Goal: Contribute content: Add original content to the website for others to see

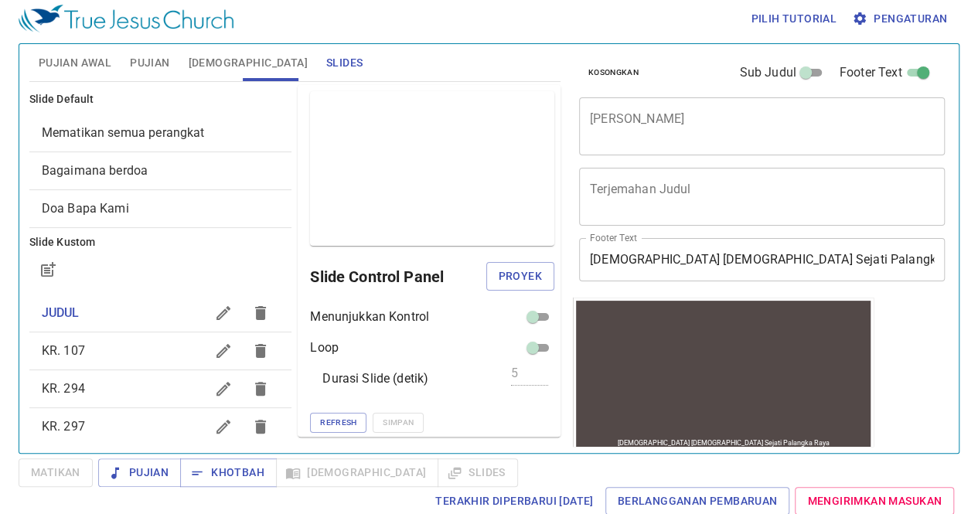
scroll to position [135, 0]
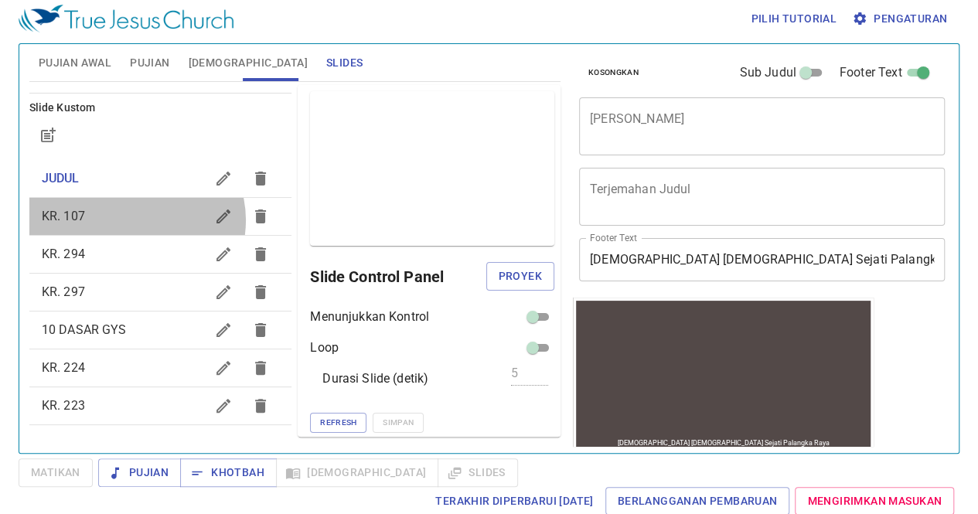
click at [135, 220] on span "KR. 107" at bounding box center [124, 216] width 164 height 19
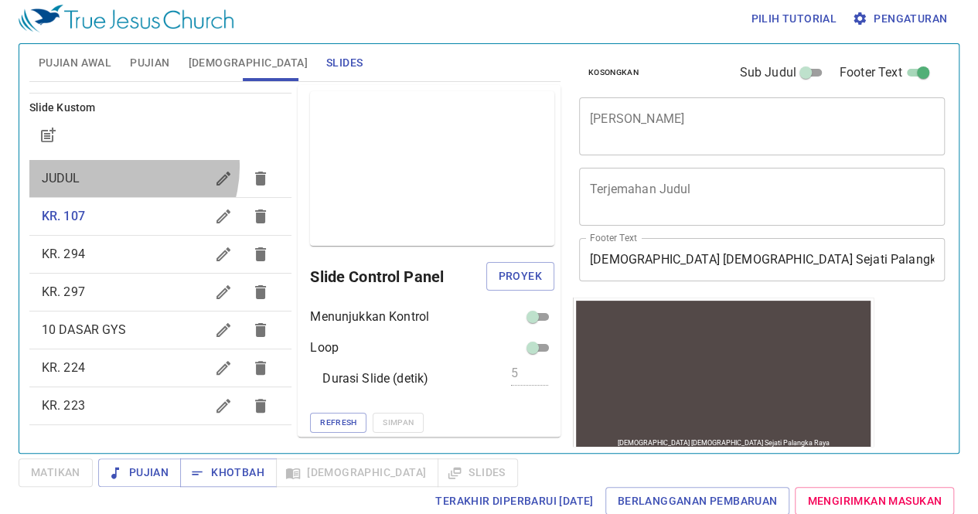
click at [118, 166] on div "JUDUL" at bounding box center [160, 178] width 263 height 37
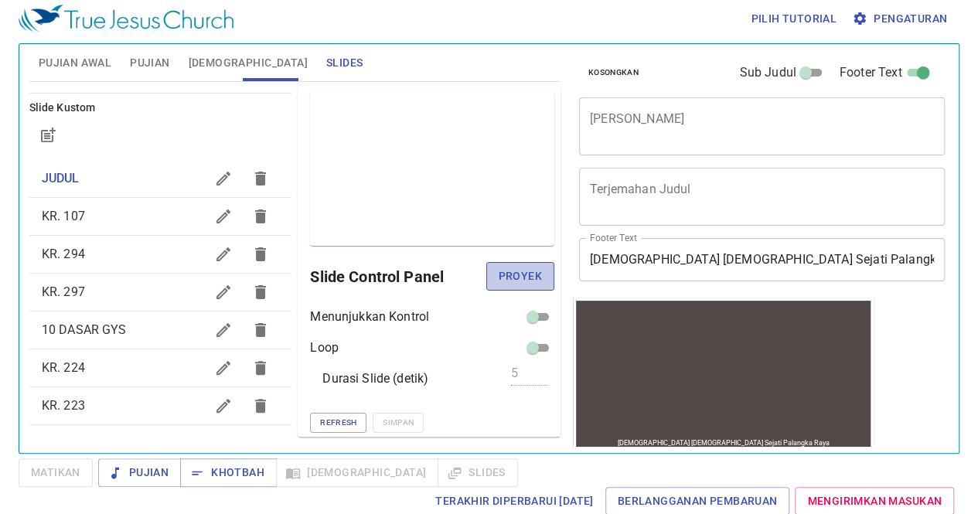
click at [499, 270] on span "Proyek" at bounding box center [520, 276] width 43 height 19
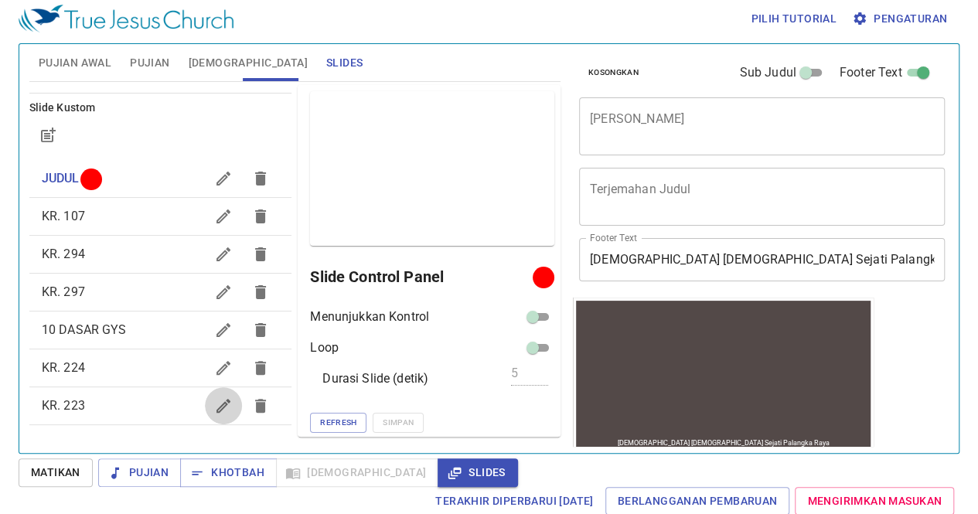
click at [217, 403] on icon "button" at bounding box center [224, 406] width 14 height 14
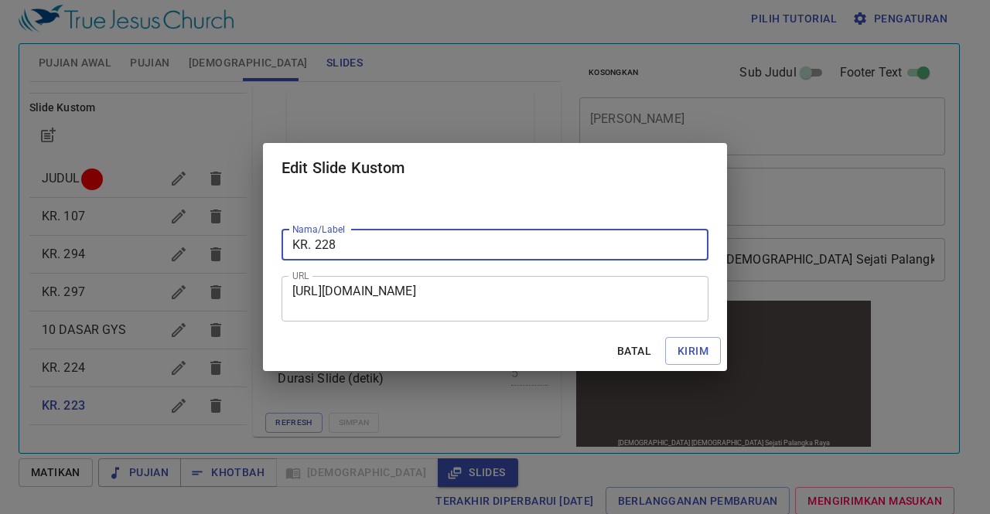
type input "KR. 228"
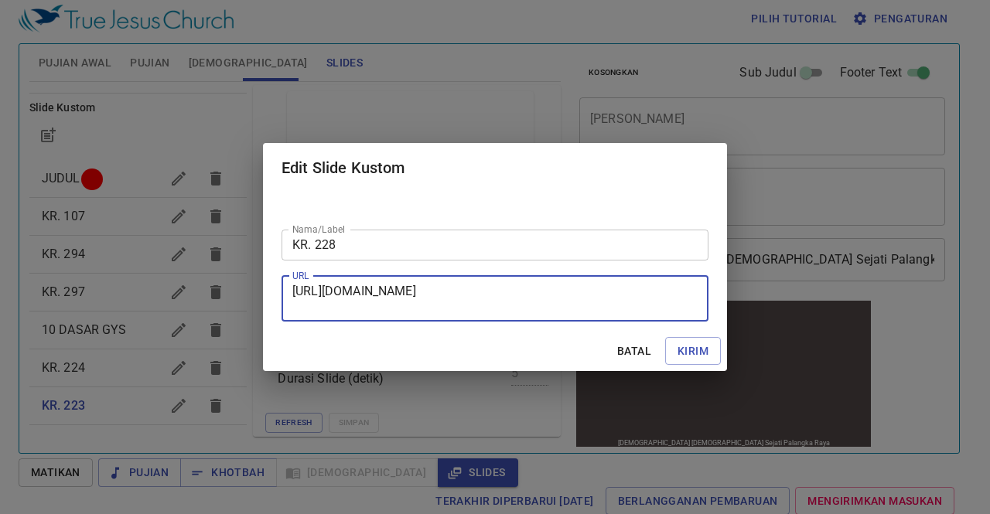
drag, startPoint x: 295, startPoint y: 288, endPoint x: 613, endPoint y: 316, distance: 318.3
click at [613, 316] on div "[URL][DOMAIN_NAME] URL" at bounding box center [495, 299] width 427 height 46
paste textarea "[URL][DOMAIN_NAME]"
type textarea "[URL][DOMAIN_NAME]"
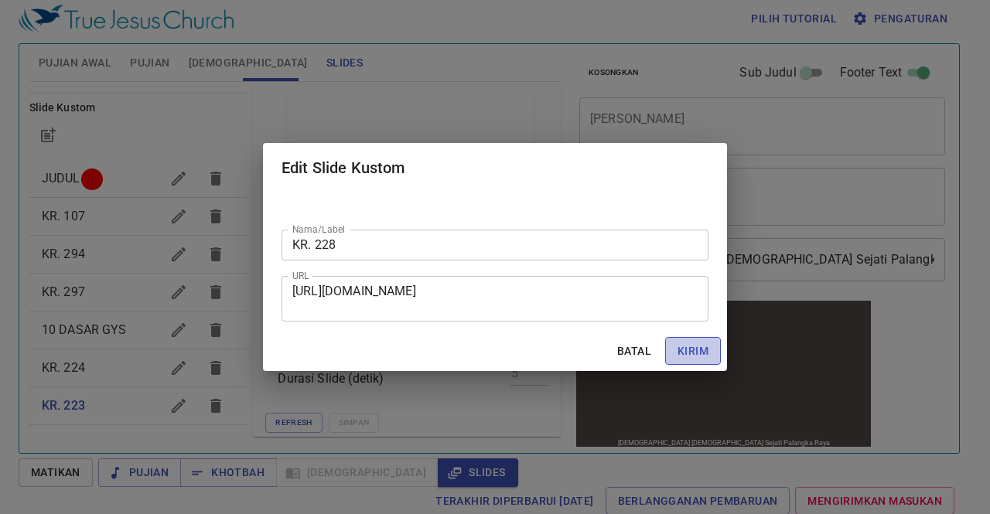
click at [695, 349] on span "Kirim" at bounding box center [693, 351] width 31 height 19
checkbox input "true"
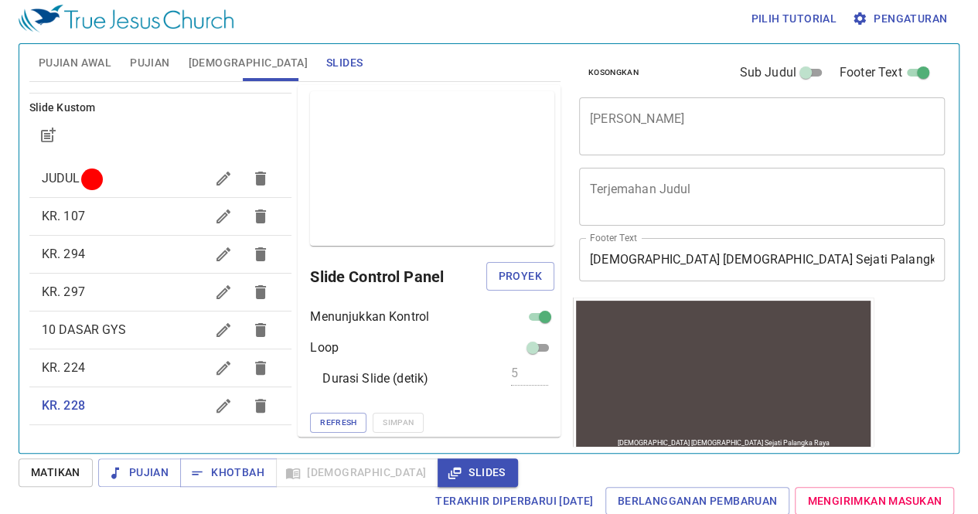
drag, startPoint x: 507, startPoint y: 309, endPoint x: 531, endPoint y: 318, distance: 25.4
click at [531, 318] on div "Menunjukkan Kontrol" at bounding box center [432, 317] width 244 height 19
click at [531, 318] on input "checkbox" at bounding box center [545, 320] width 56 height 19
checkbox input "false"
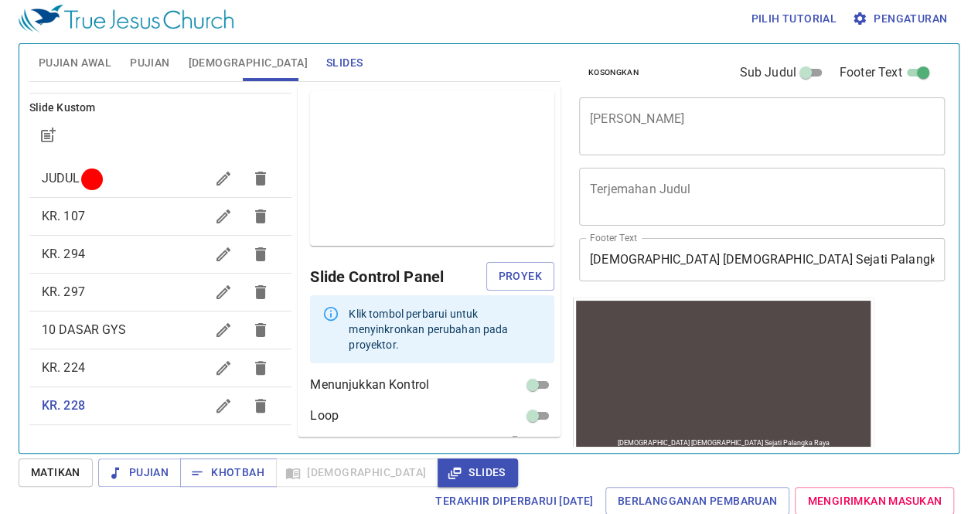
scroll to position [53, 0]
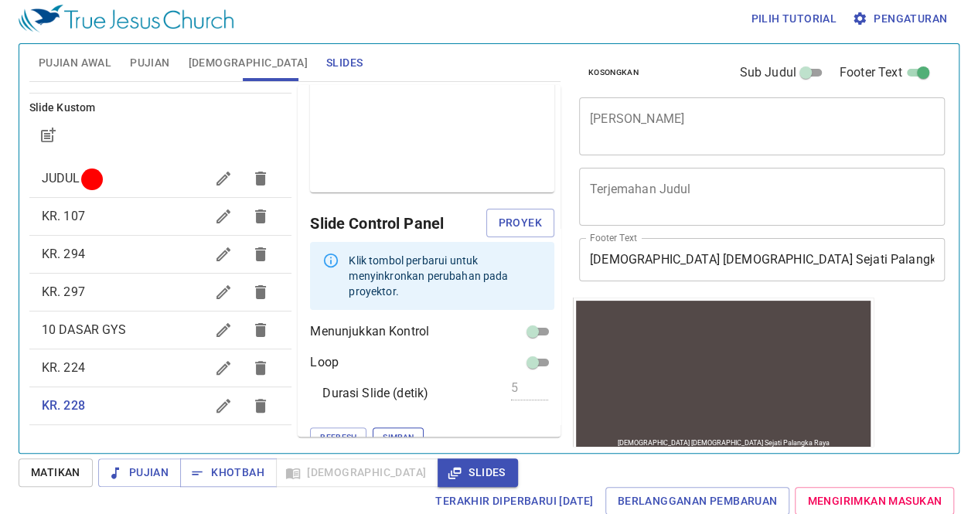
click at [359, 413] on div "Menunjukkan Kontrol Loop Durasi Slide (detik) 5 Refresh Simpan" at bounding box center [432, 385] width 244 height 125
click at [383, 431] on span "Simpan" at bounding box center [398, 438] width 31 height 14
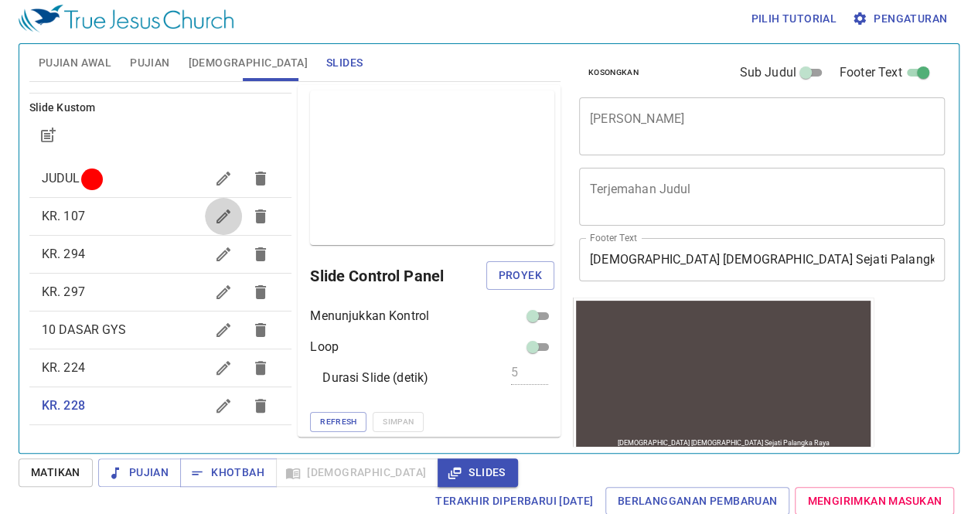
click at [205, 201] on button "button" at bounding box center [223, 216] width 37 height 37
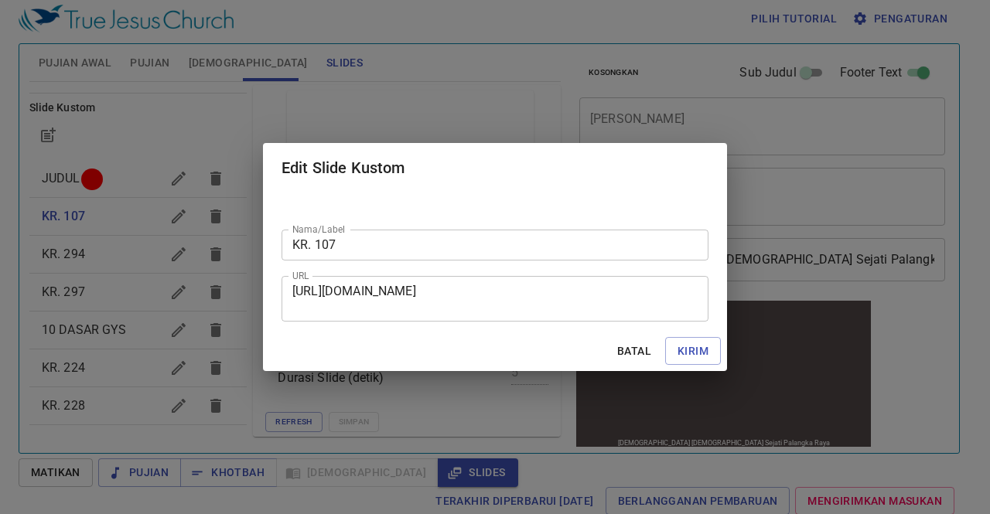
drag, startPoint x: 130, startPoint y: 261, endPoint x: 93, endPoint y: 213, distance: 60.0
click at [93, 213] on div "Edit Slide Kustom Nama/Label KR. 107 Nama/Label URL [URL][DOMAIN_NAME] URL Bata…" at bounding box center [495, 257] width 990 height 514
click at [625, 349] on span "Batal" at bounding box center [634, 351] width 37 height 19
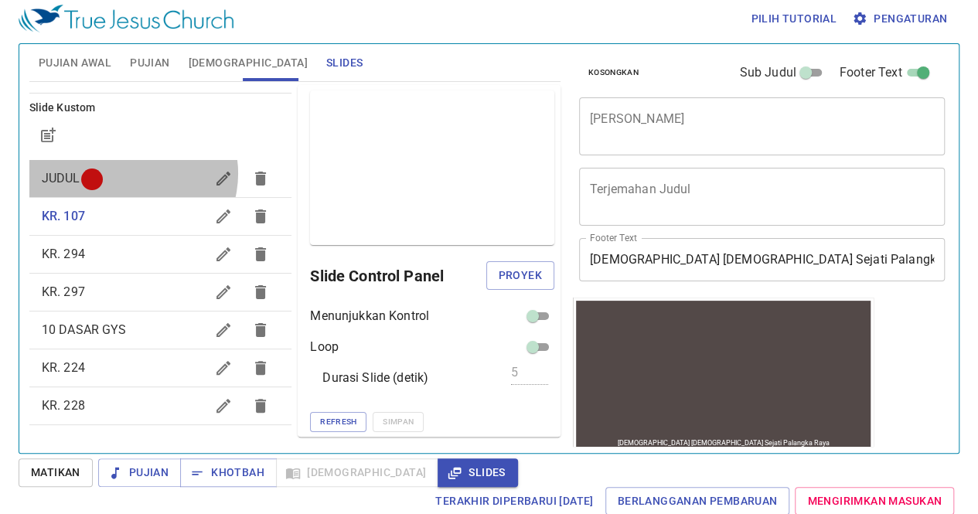
click at [131, 173] on span "JUDUL" at bounding box center [124, 178] width 164 height 19
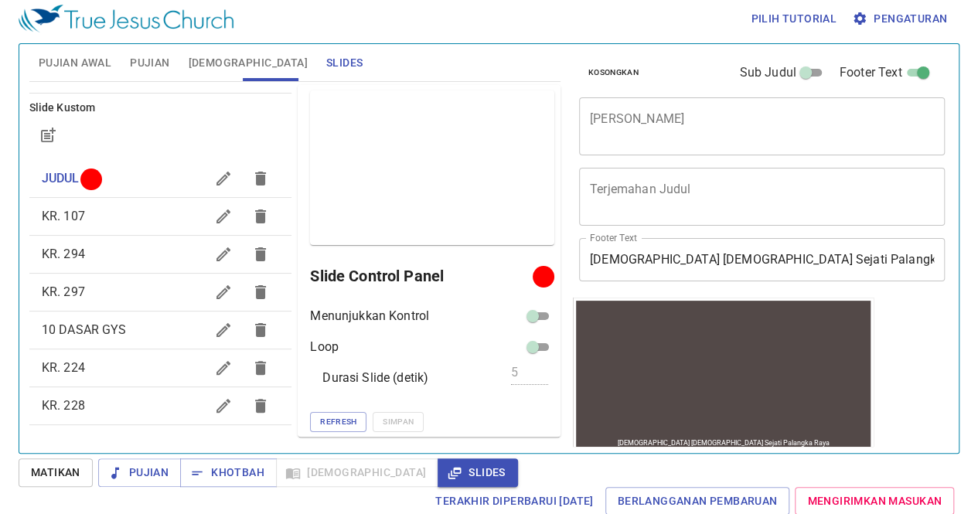
click at [89, 227] on div "KR. 107" at bounding box center [160, 216] width 263 height 37
click at [499, 272] on span "Proyek" at bounding box center [520, 275] width 43 height 19
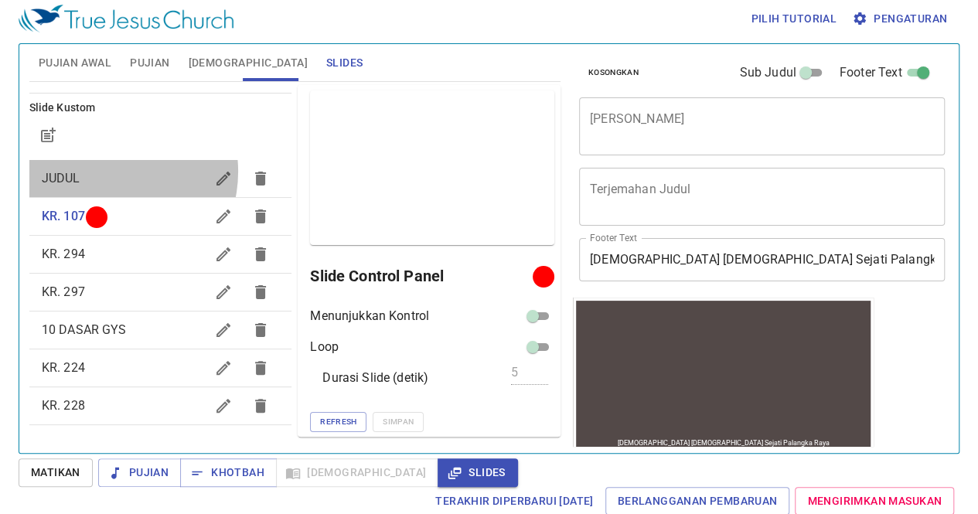
click at [105, 171] on span "JUDUL" at bounding box center [124, 178] width 164 height 19
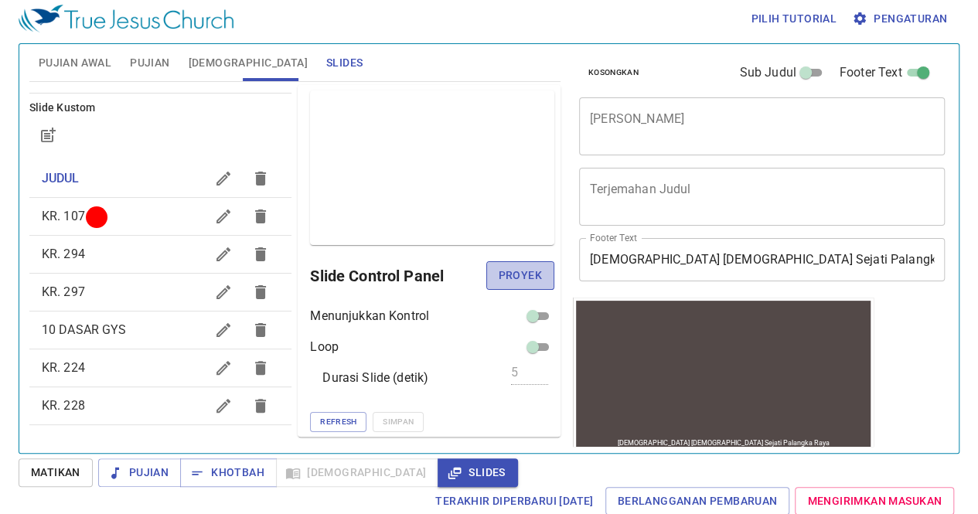
click at [512, 285] on button "Proyek" at bounding box center [520, 275] width 68 height 29
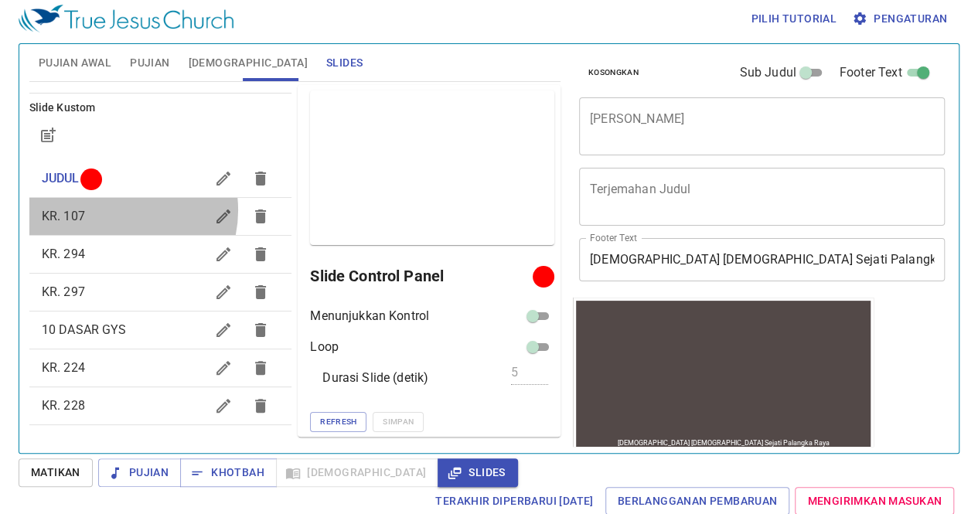
click at [114, 210] on span "KR. 107" at bounding box center [124, 216] width 164 height 19
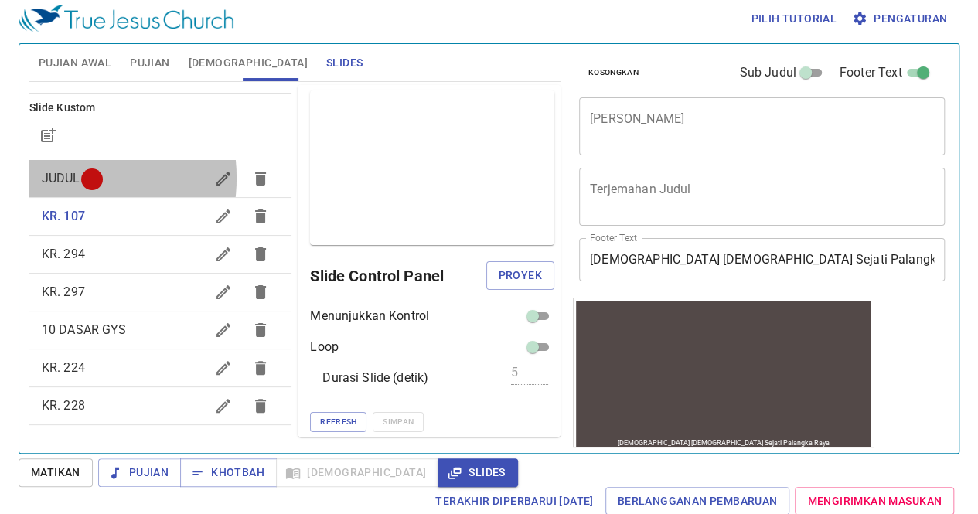
click at [54, 177] on span "JUDUL" at bounding box center [61, 178] width 39 height 15
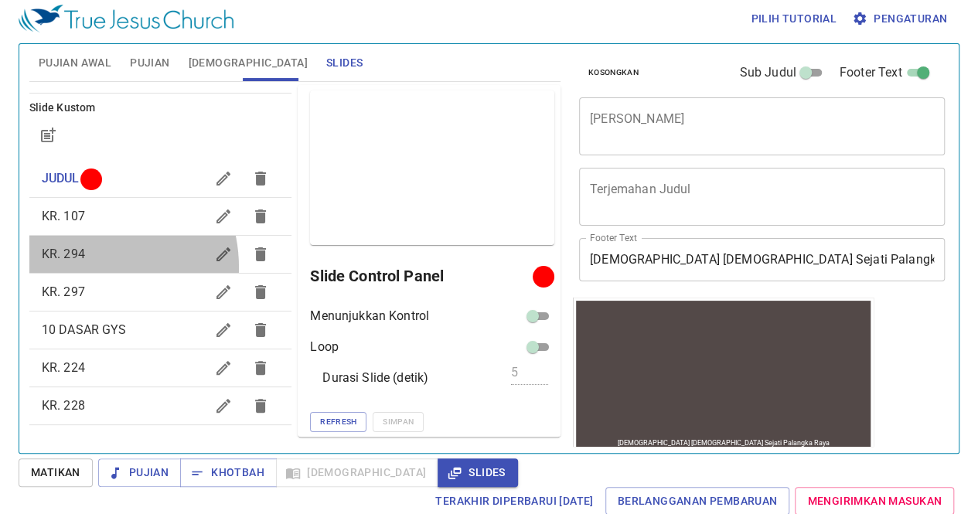
click at [80, 267] on div "KR. 294" at bounding box center [160, 254] width 263 height 37
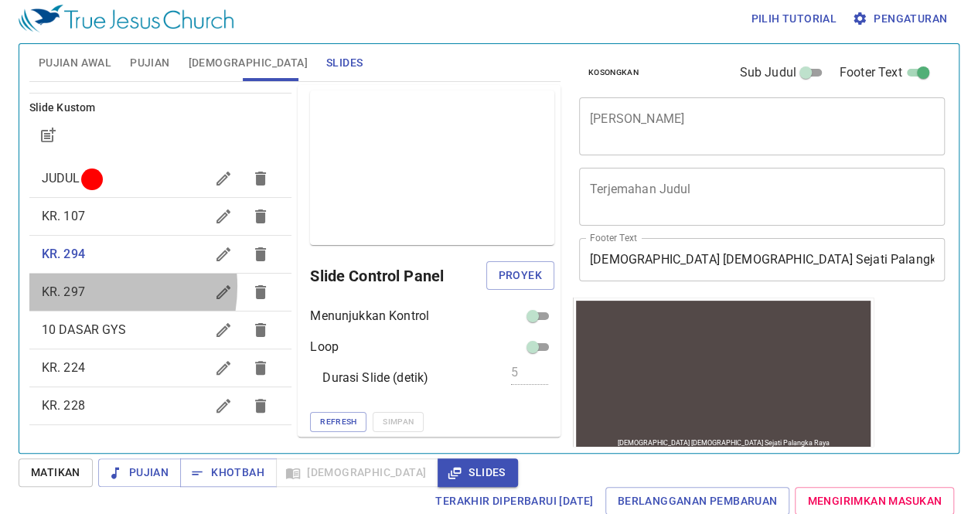
click at [80, 286] on span "KR. 297" at bounding box center [63, 292] width 43 height 15
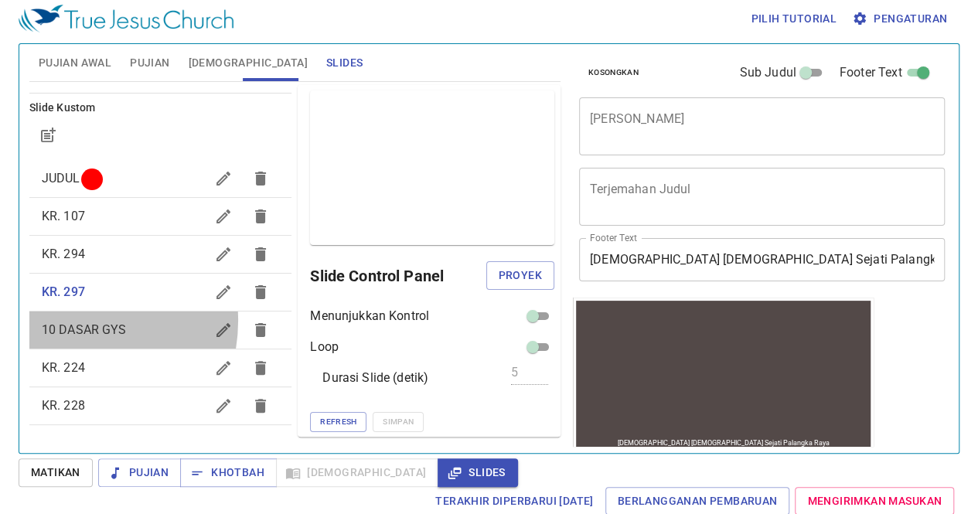
click at [68, 321] on span "10 DASAR GYS" at bounding box center [124, 330] width 164 height 19
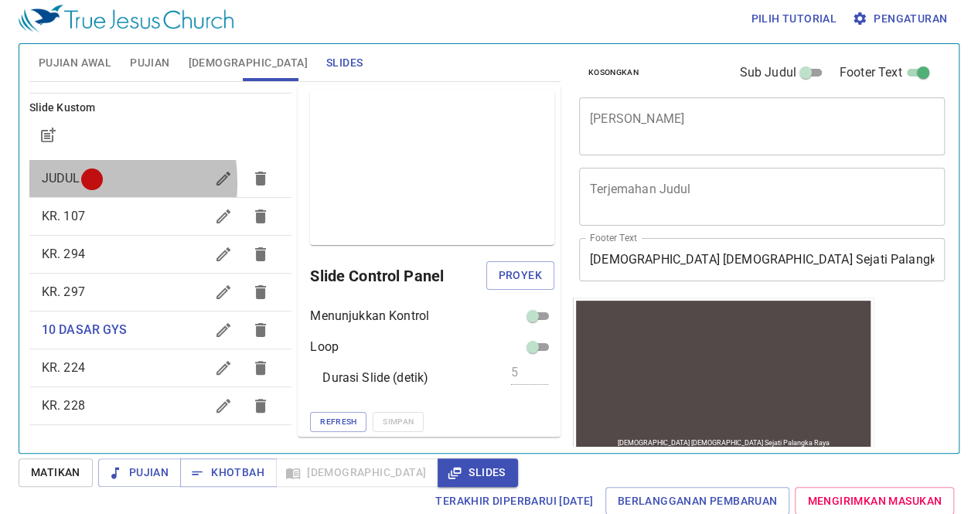
click at [62, 182] on span "JUDUL" at bounding box center [61, 178] width 39 height 15
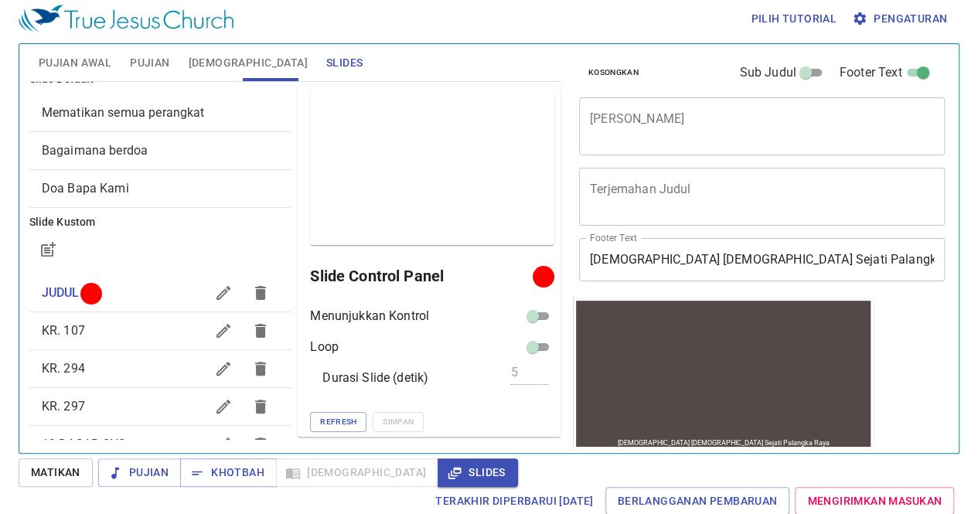
scroll to position [11, 0]
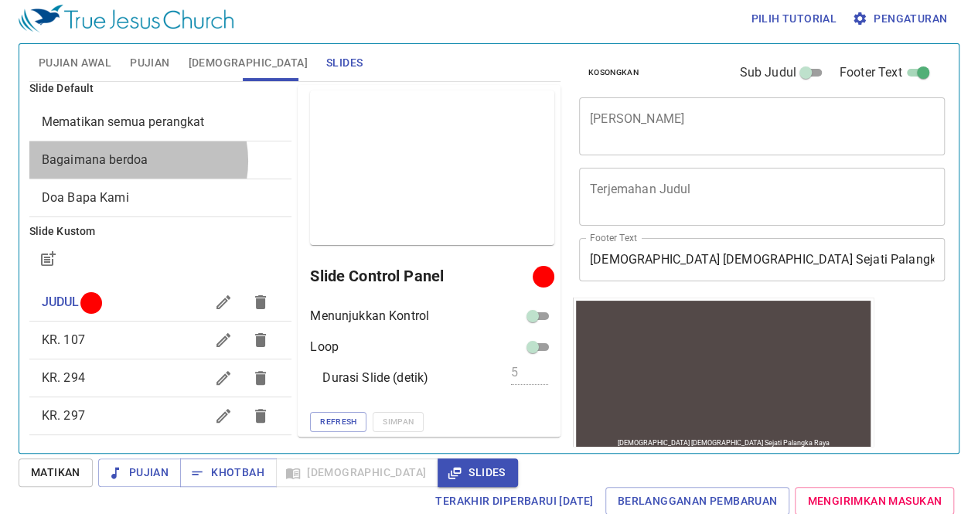
click at [137, 160] on span "Bagaimana berdoa" at bounding box center [95, 159] width 106 height 15
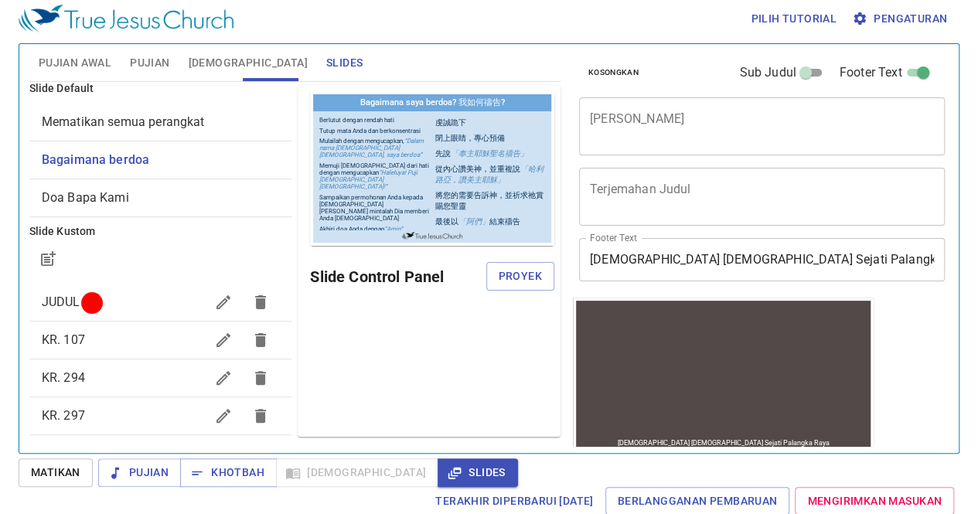
scroll to position [0, 0]
click at [505, 268] on span "Proyek" at bounding box center [520, 276] width 43 height 19
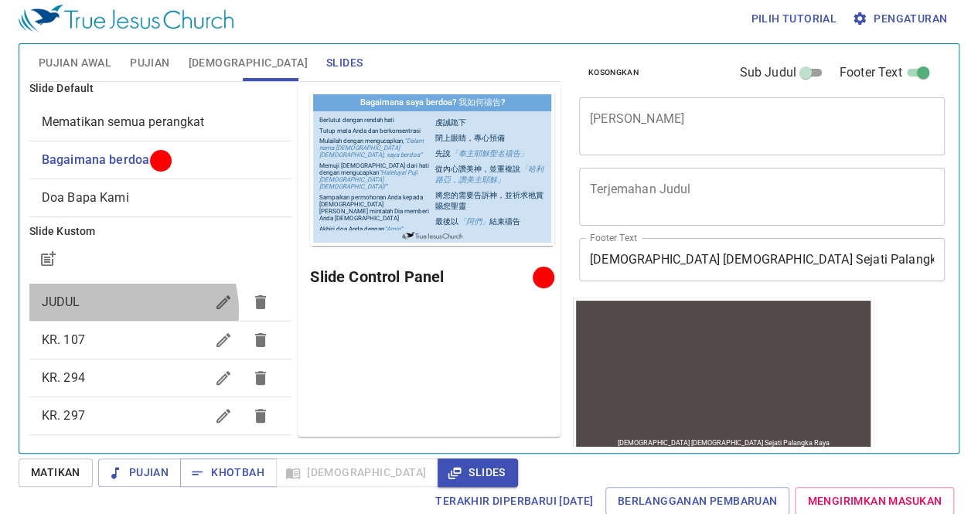
click at [128, 310] on span "JUDUL" at bounding box center [124, 302] width 164 height 19
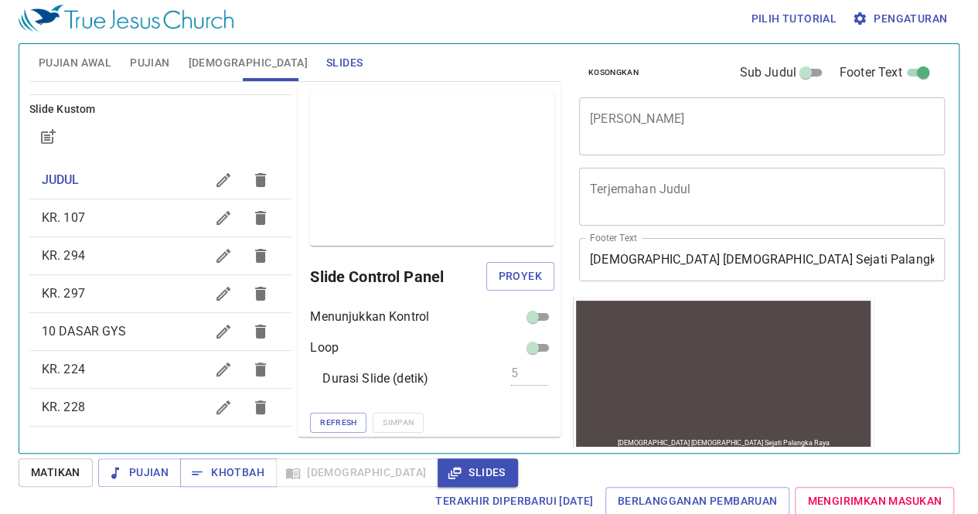
scroll to position [135, 0]
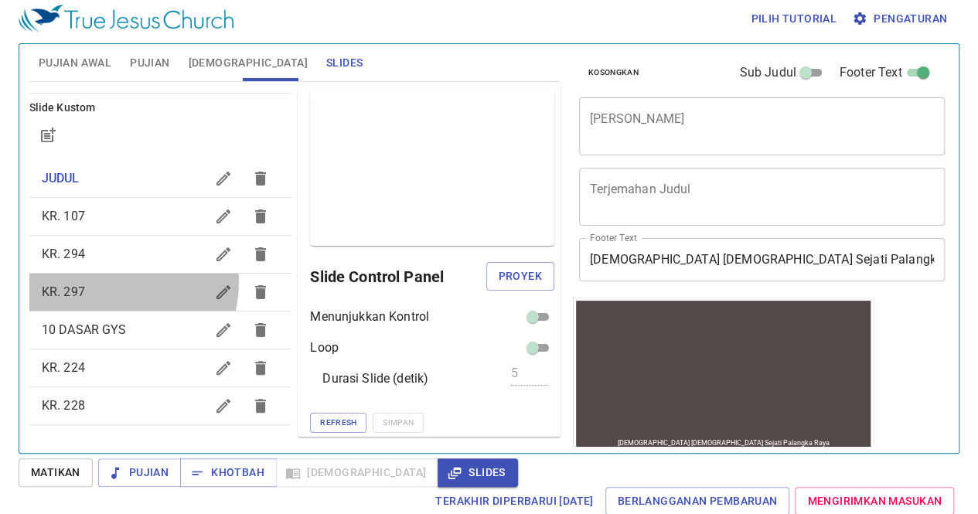
click at [124, 283] on span "KR. 297" at bounding box center [124, 292] width 164 height 19
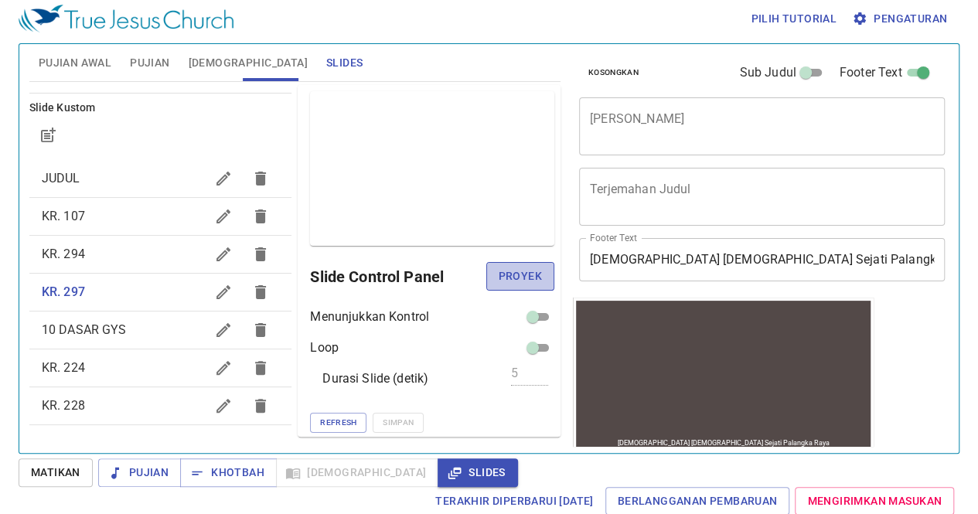
click at [517, 274] on span "Proyek" at bounding box center [520, 276] width 43 height 19
click at [128, 164] on div "JUDUL" at bounding box center [160, 178] width 263 height 37
click at [505, 281] on span "Proyek" at bounding box center [520, 276] width 43 height 19
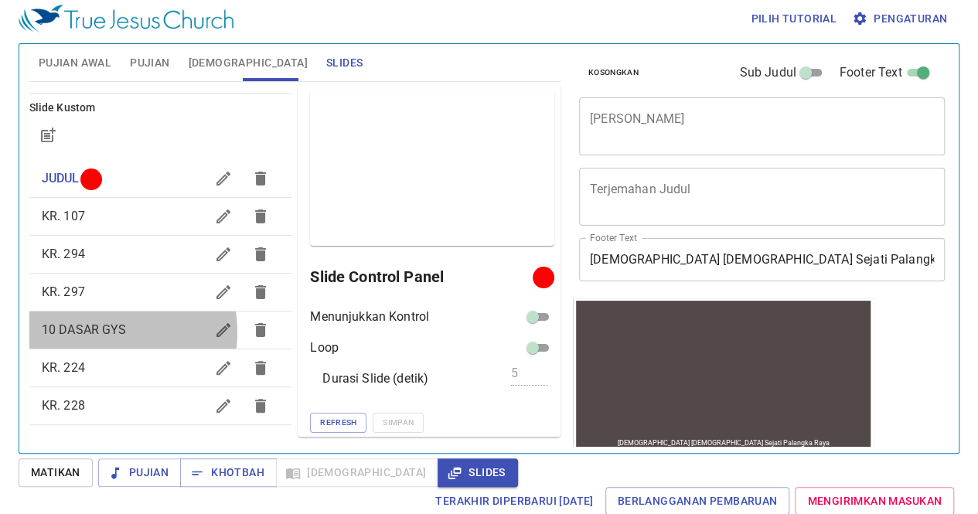
click at [90, 332] on span "10 DASAR GYS" at bounding box center [84, 330] width 85 height 15
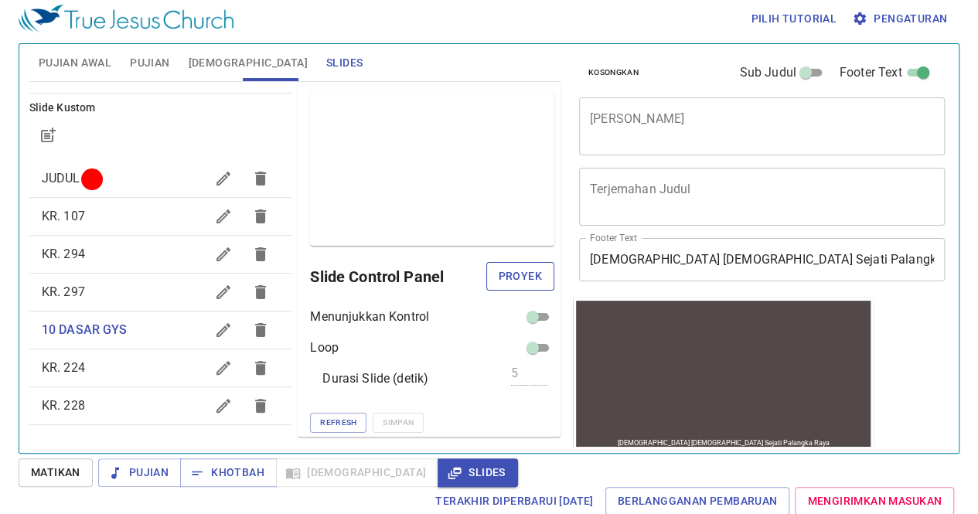
click at [499, 268] on span "Proyek" at bounding box center [520, 276] width 43 height 19
click at [121, 171] on span "JUDUL" at bounding box center [124, 178] width 164 height 19
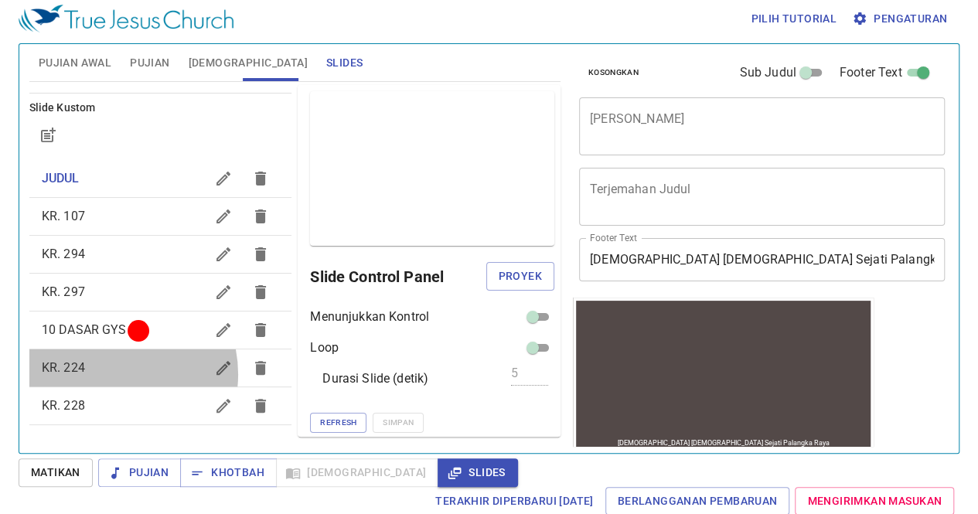
click at [108, 374] on span "KR. 224" at bounding box center [124, 368] width 164 height 19
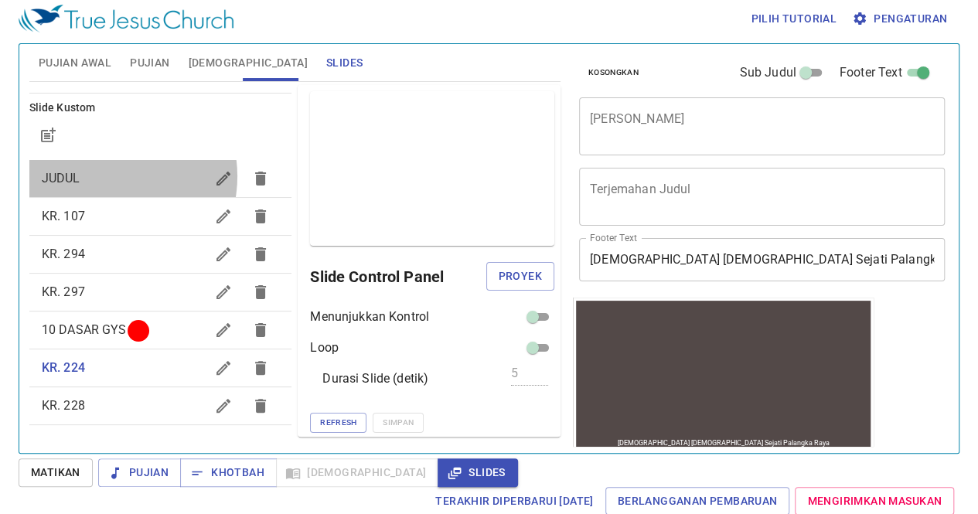
click at [105, 176] on span "JUDUL" at bounding box center [124, 178] width 164 height 19
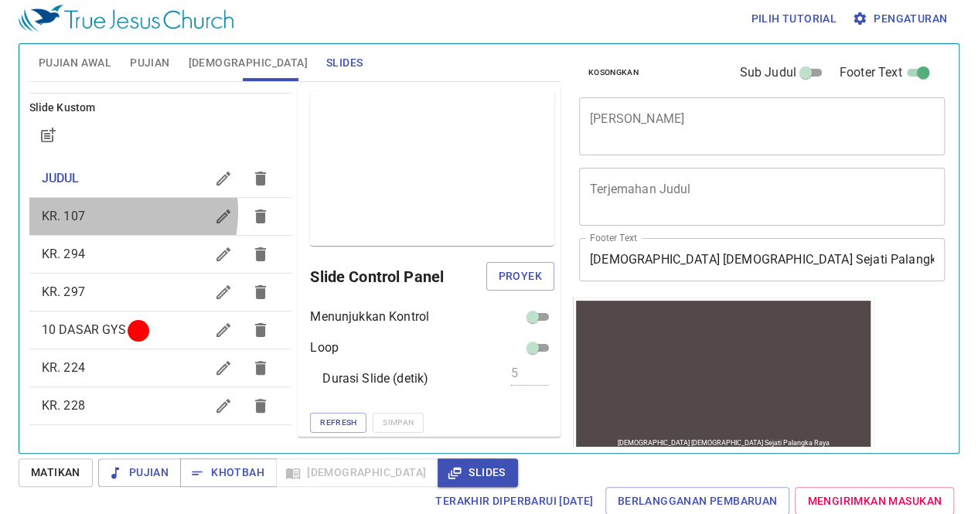
click at [101, 211] on span "KR. 107" at bounding box center [124, 216] width 164 height 19
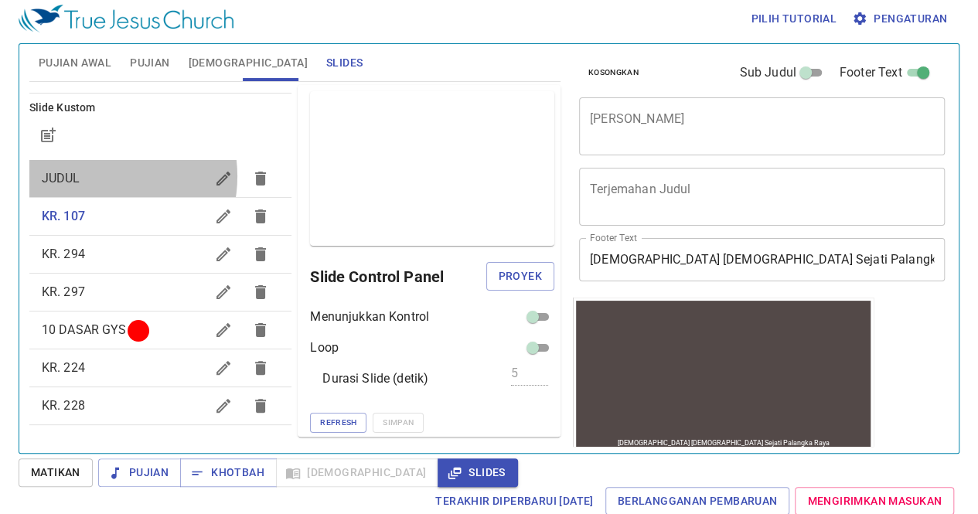
click at [97, 176] on span "JUDUL" at bounding box center [124, 178] width 164 height 19
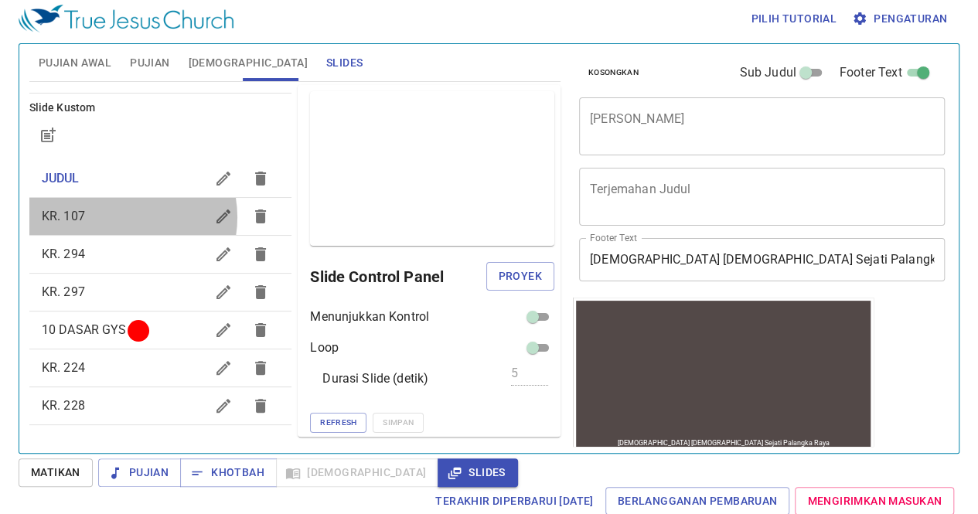
click at [119, 217] on span "KR. 107" at bounding box center [124, 216] width 164 height 19
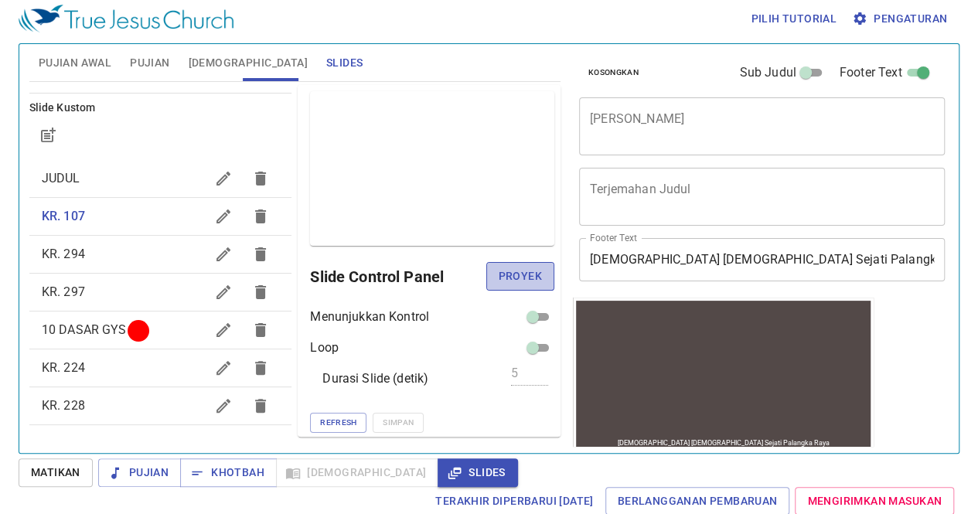
click at [506, 278] on span "Proyek" at bounding box center [520, 276] width 43 height 19
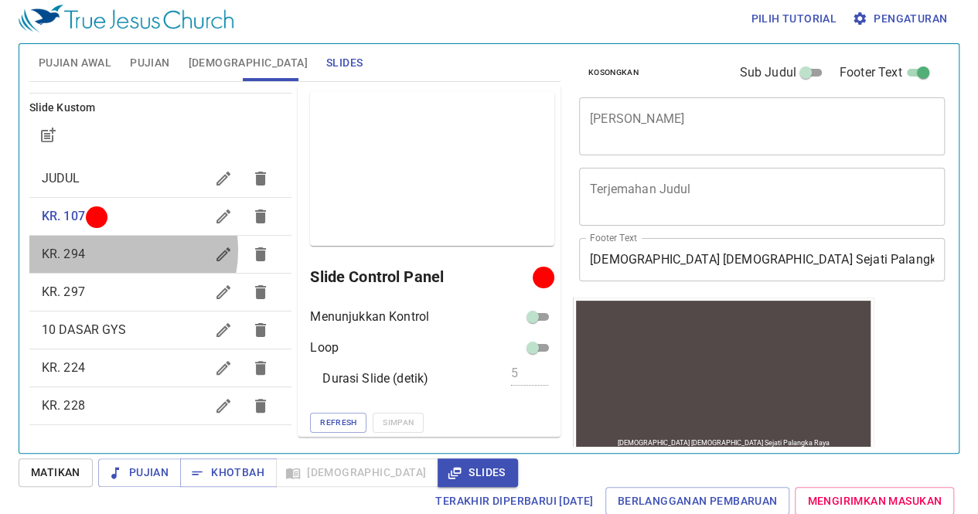
click at [117, 250] on span "KR. 294" at bounding box center [124, 254] width 164 height 19
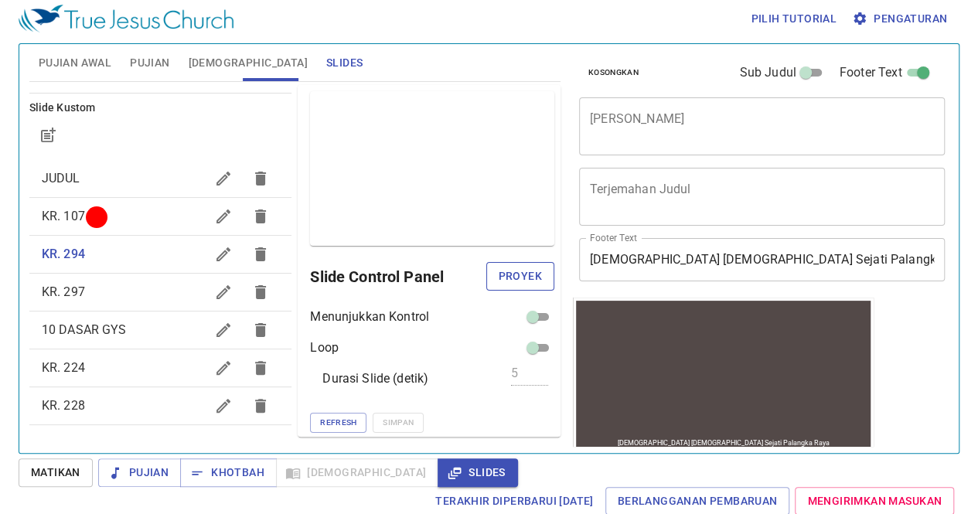
click at [506, 273] on span "Proyek" at bounding box center [520, 276] width 43 height 19
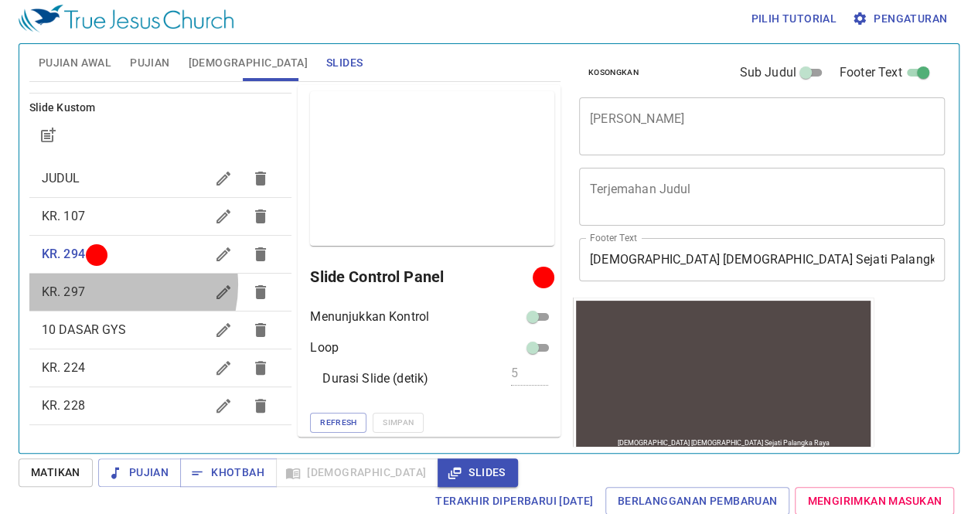
click at [110, 285] on span "KR. 297" at bounding box center [124, 292] width 164 height 19
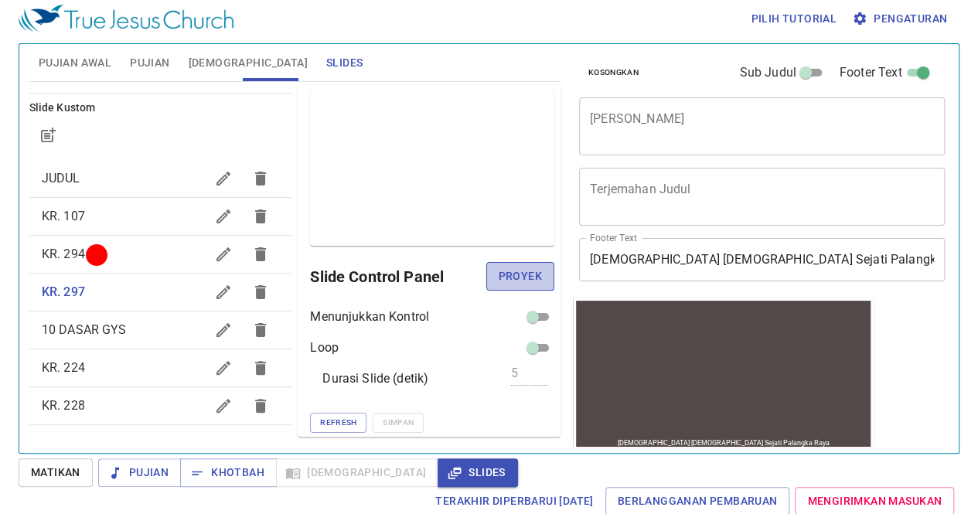
click at [499, 281] on span "Proyek" at bounding box center [520, 276] width 43 height 19
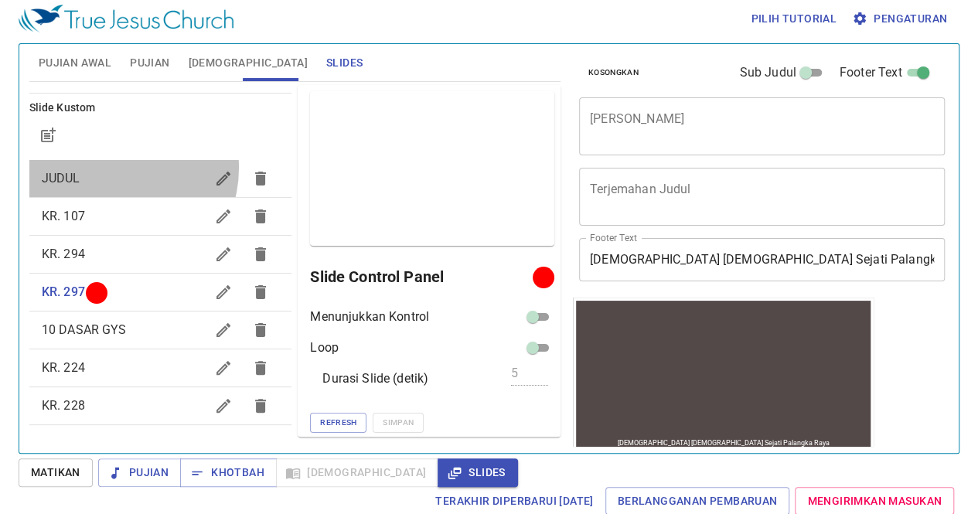
click at [114, 169] on span "JUDUL" at bounding box center [124, 178] width 164 height 19
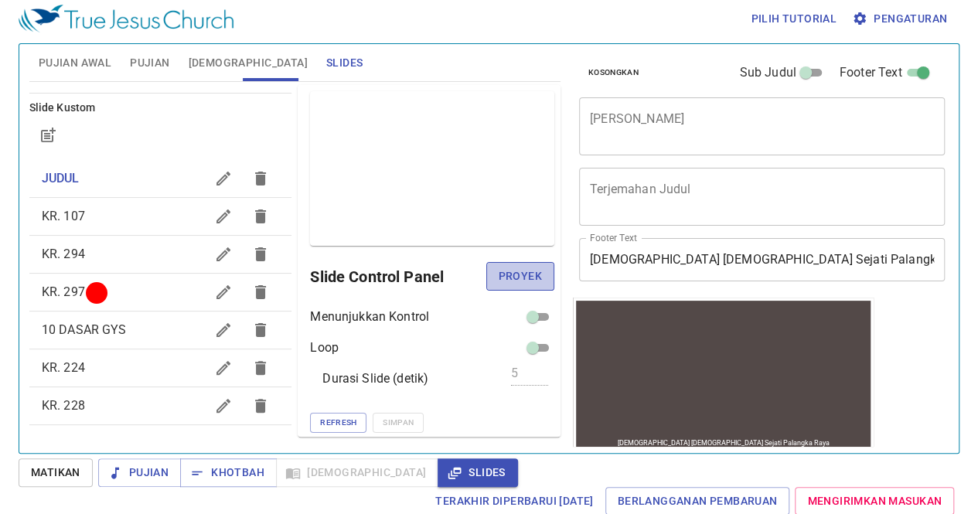
click at [507, 278] on span "Proyek" at bounding box center [520, 276] width 43 height 19
click at [111, 323] on span "10 DASAR GYS" at bounding box center [84, 330] width 85 height 15
click at [506, 270] on span "Proyek" at bounding box center [520, 276] width 43 height 19
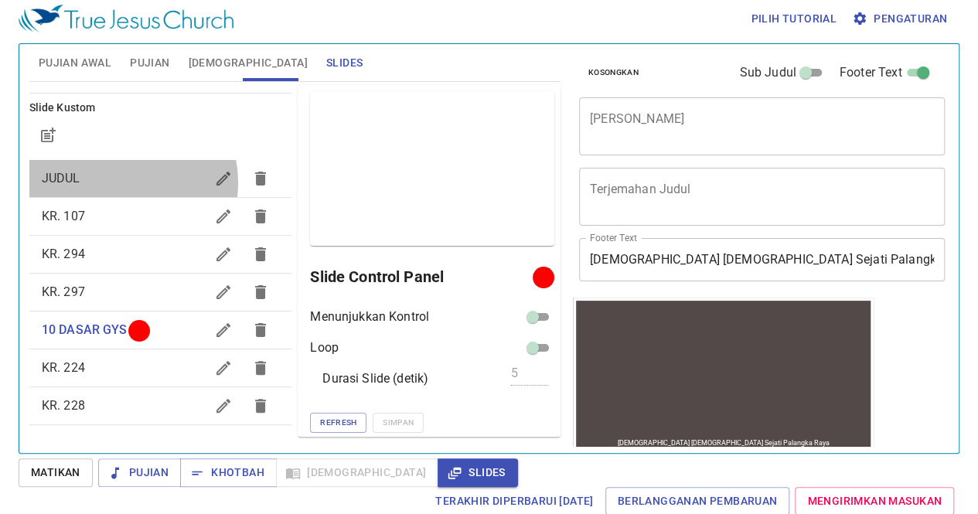
click at [119, 182] on span "JUDUL" at bounding box center [124, 178] width 164 height 19
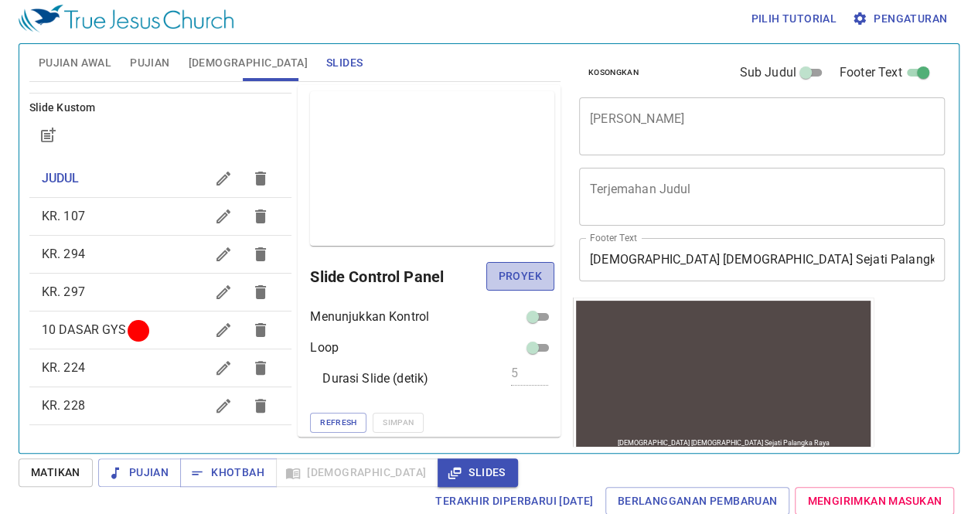
click at [519, 270] on span "Proyek" at bounding box center [520, 276] width 43 height 19
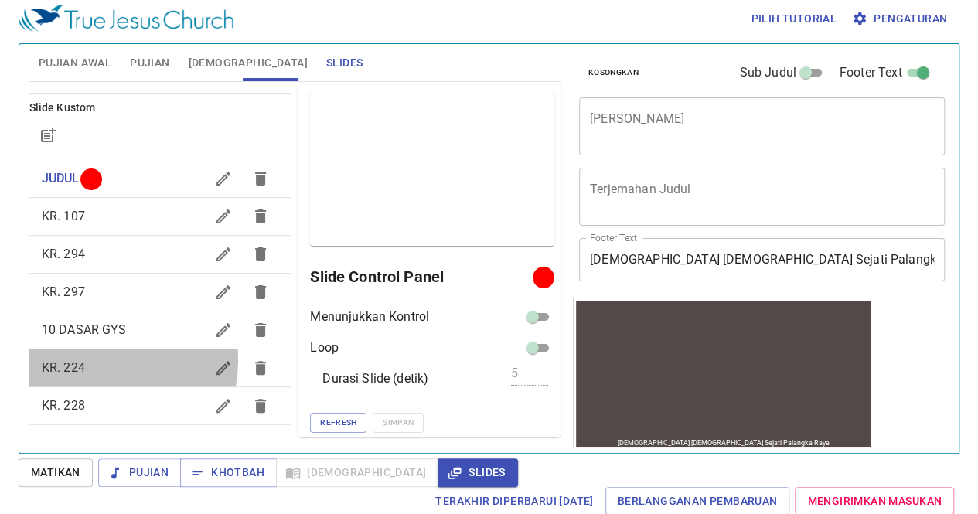
click at [88, 360] on span "KR. 224" at bounding box center [124, 368] width 164 height 19
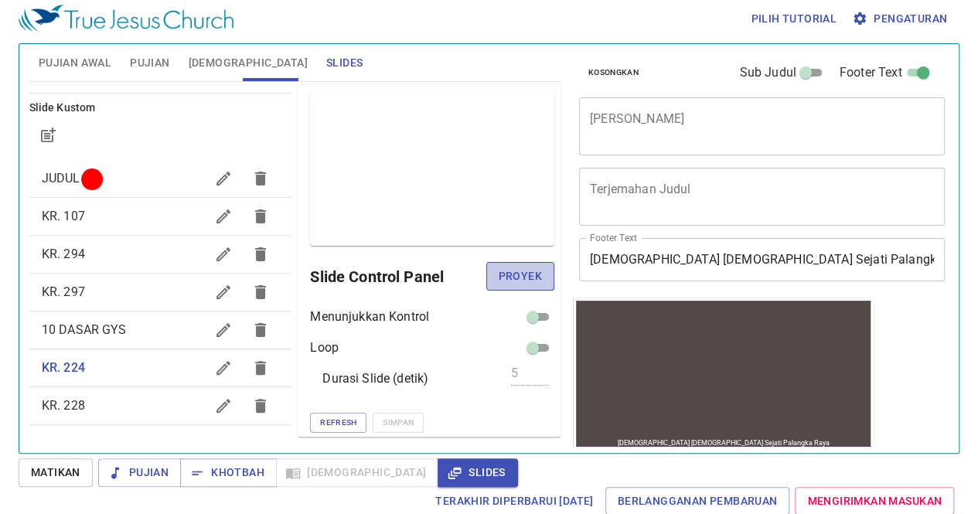
click at [503, 275] on span "Proyek" at bounding box center [520, 276] width 43 height 19
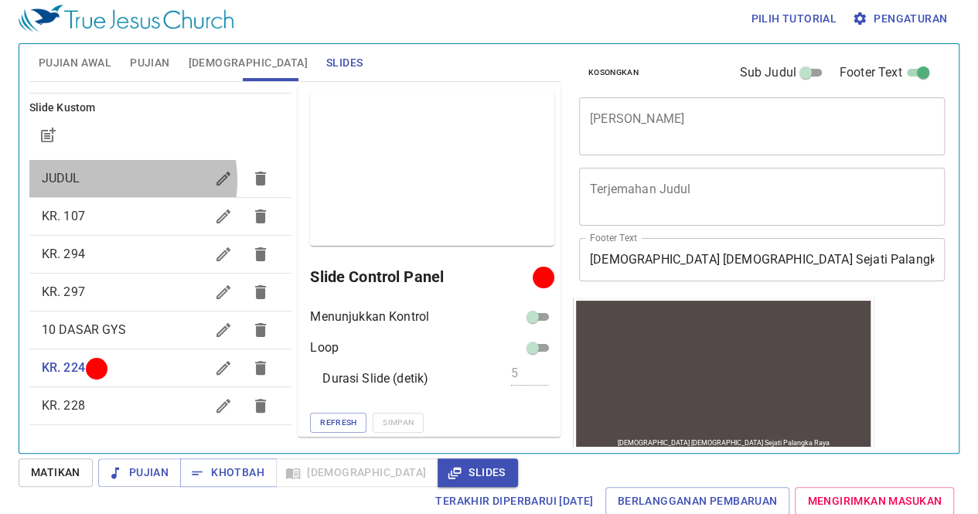
click at [107, 179] on span "JUDUL" at bounding box center [124, 178] width 164 height 19
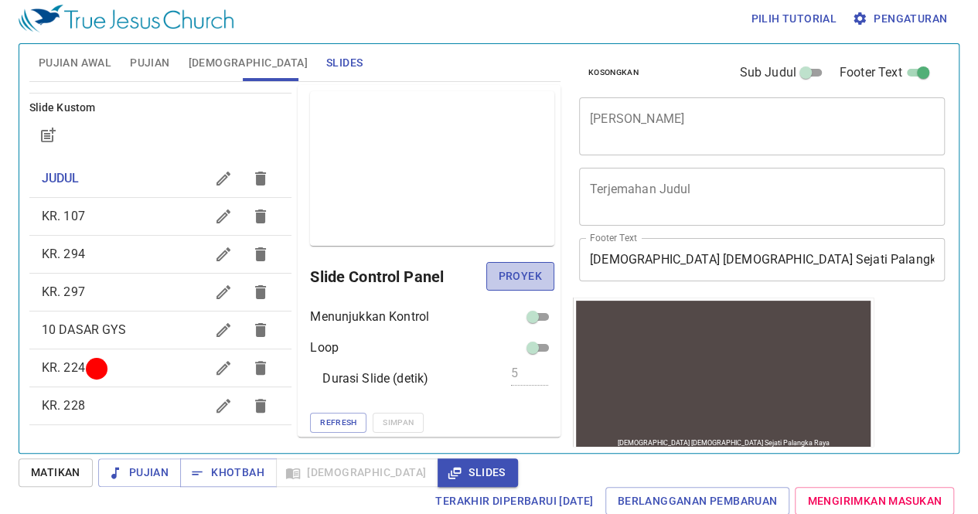
click at [521, 273] on span "Proyek" at bounding box center [520, 276] width 43 height 19
click at [210, 56] on span "[DEMOGRAPHIC_DATA]" at bounding box center [248, 62] width 119 height 19
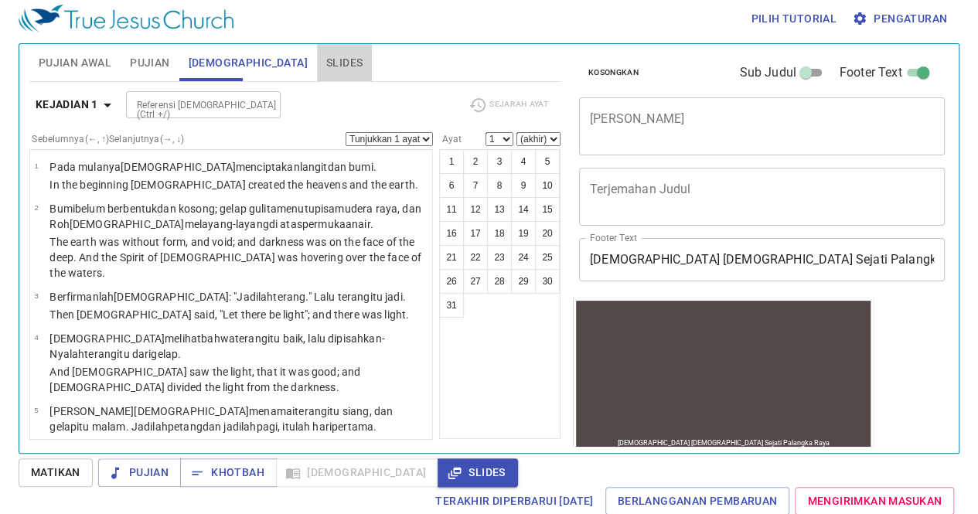
click at [326, 62] on span "Slides" at bounding box center [344, 62] width 36 height 19
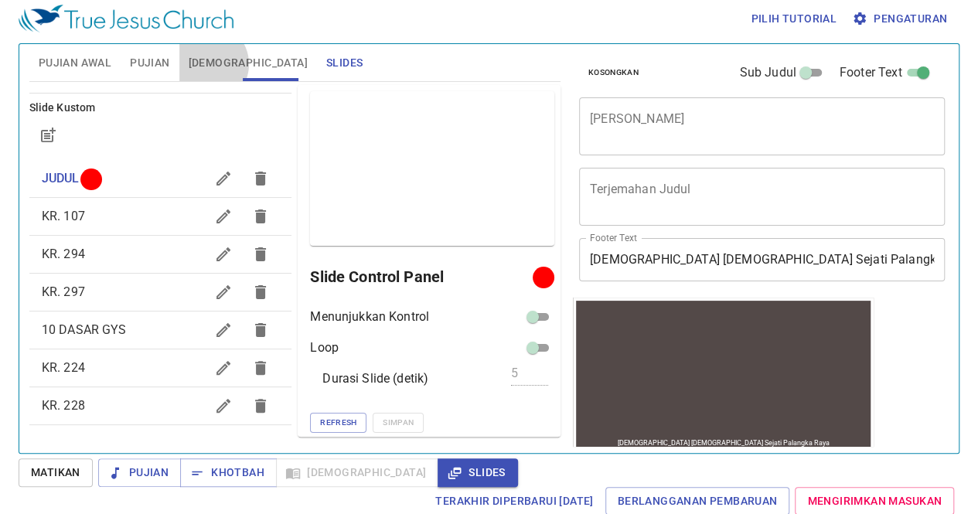
click at [206, 63] on span "[DEMOGRAPHIC_DATA]" at bounding box center [248, 62] width 119 height 19
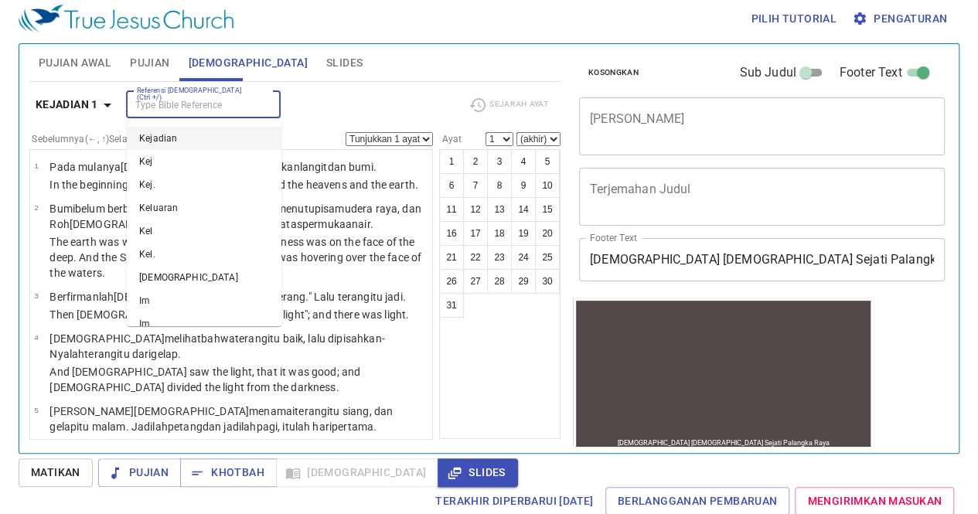
click at [155, 108] on input "Referensi [DEMOGRAPHIC_DATA] (Ctrl +/)" at bounding box center [191, 105] width 120 height 18
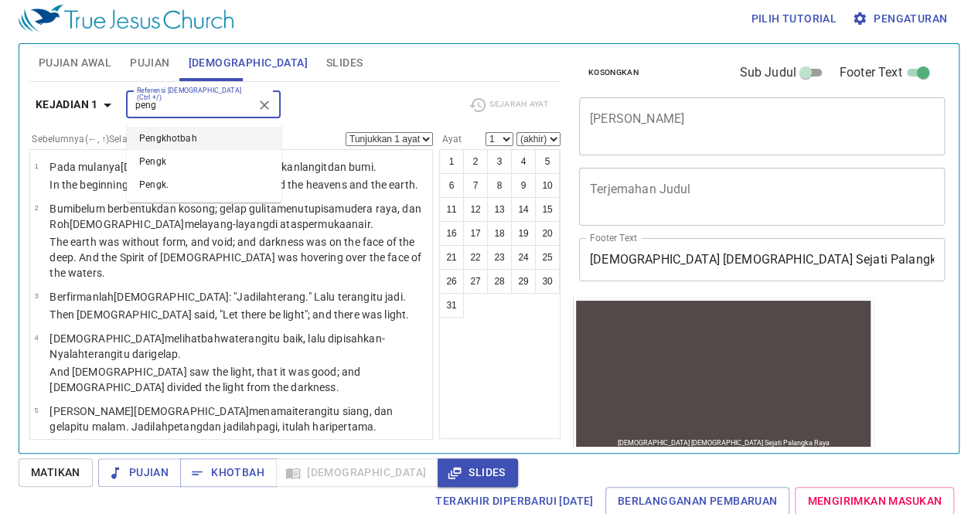
click at [192, 140] on li "Pengkhotbah" at bounding box center [204, 138] width 155 height 23
type input "peng"
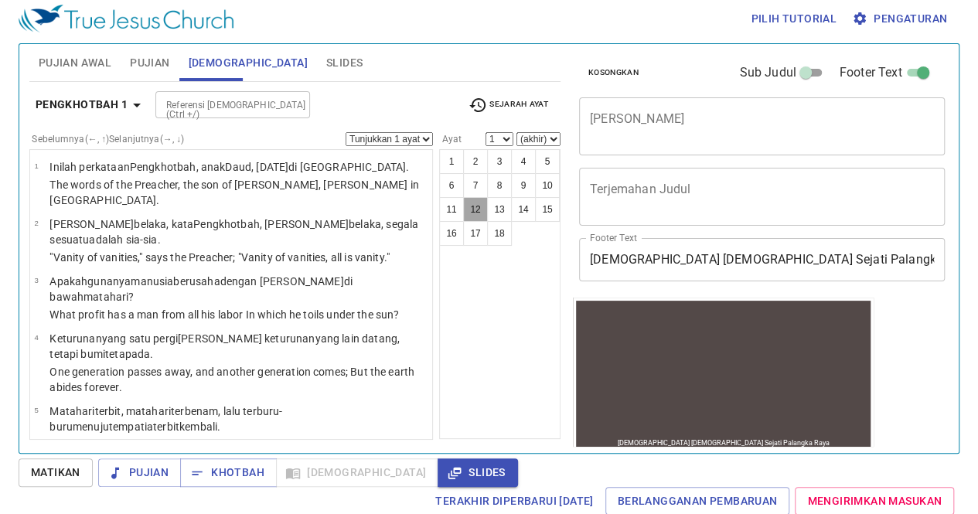
click at [480, 204] on button "12" at bounding box center [475, 209] width 25 height 25
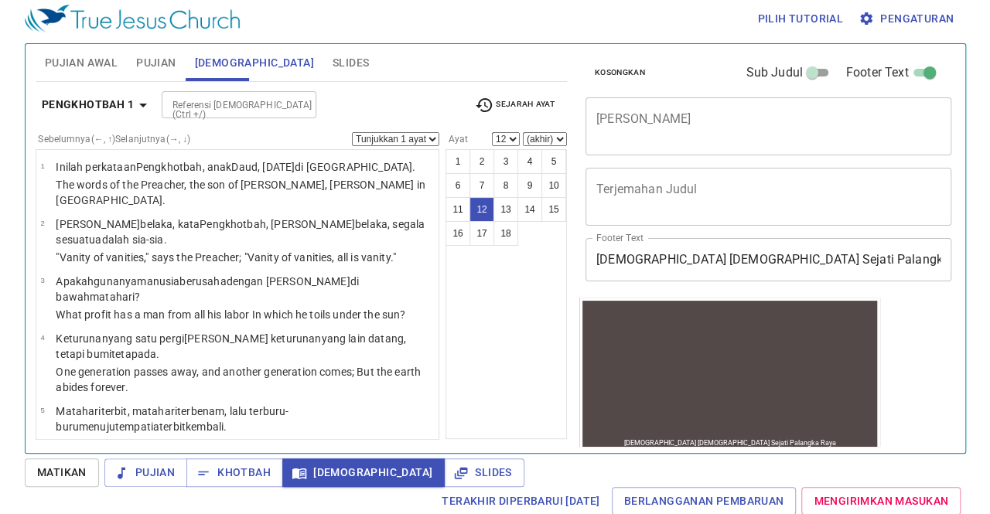
scroll to position [635, 0]
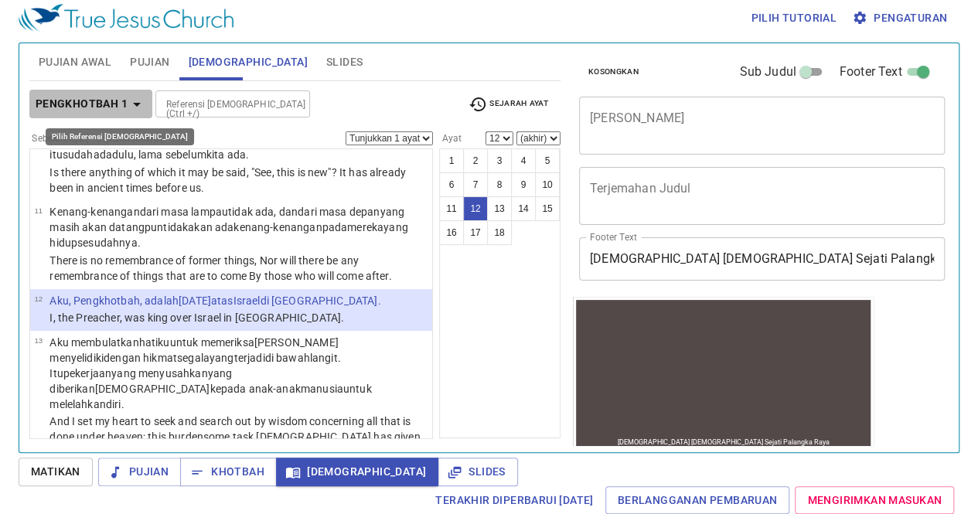
click at [128, 100] on icon "button" at bounding box center [137, 104] width 19 height 19
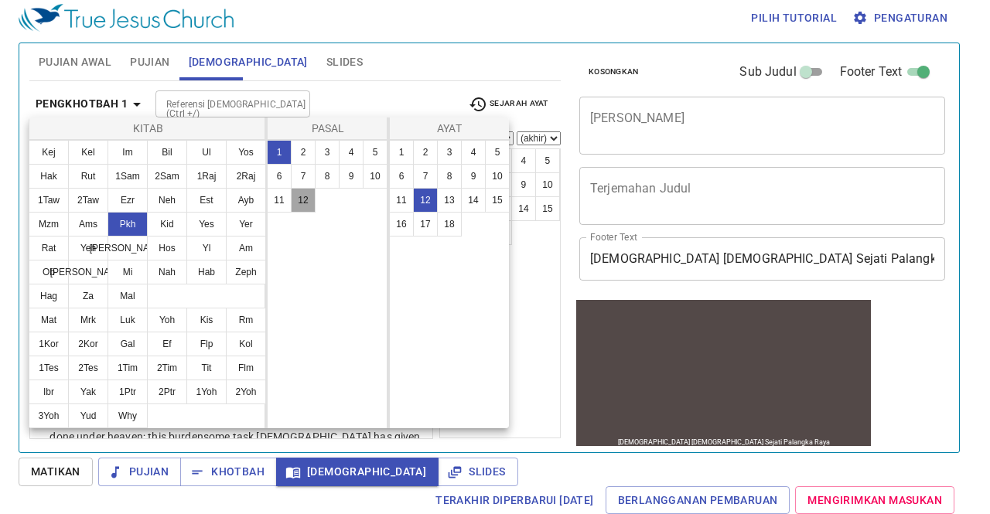
click at [300, 199] on button "12" at bounding box center [303, 200] width 25 height 25
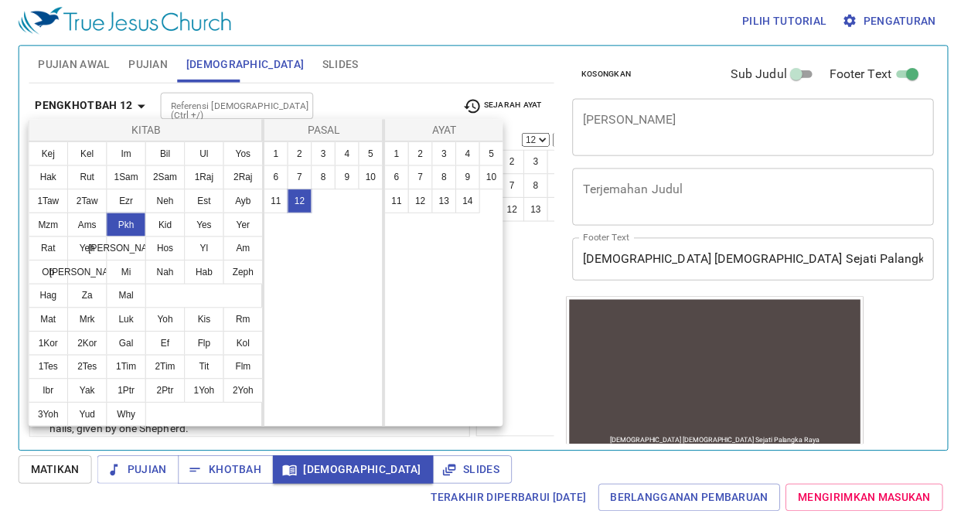
scroll to position [0, 0]
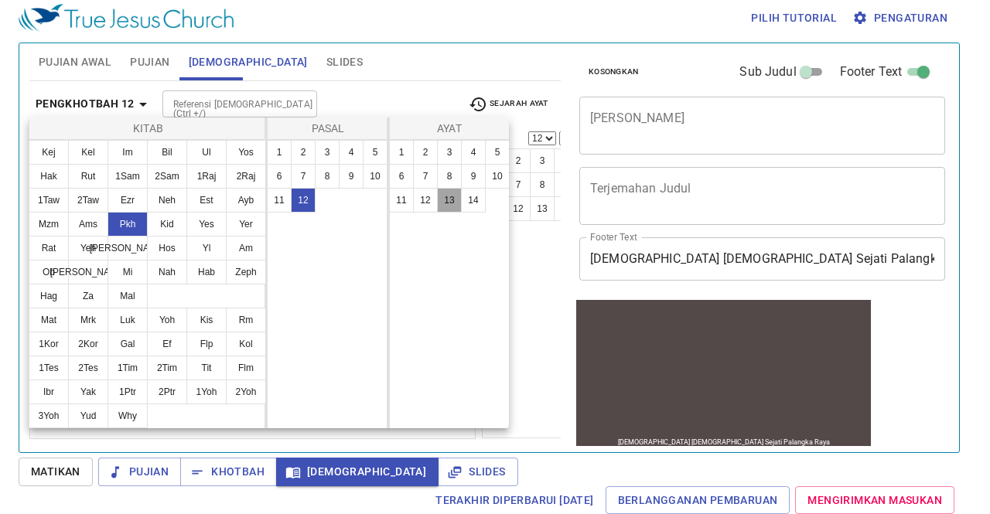
click at [453, 196] on button "13" at bounding box center [449, 200] width 25 height 25
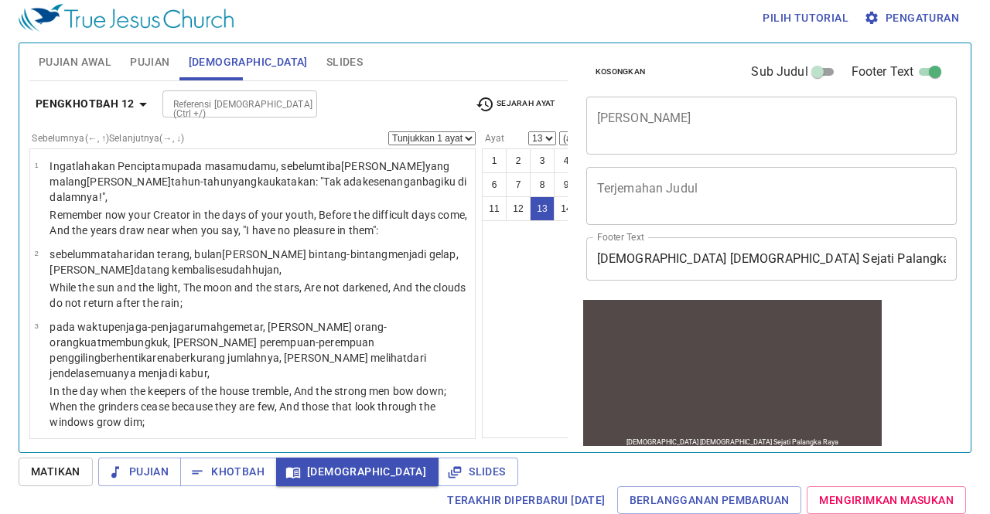
scroll to position [940, 0]
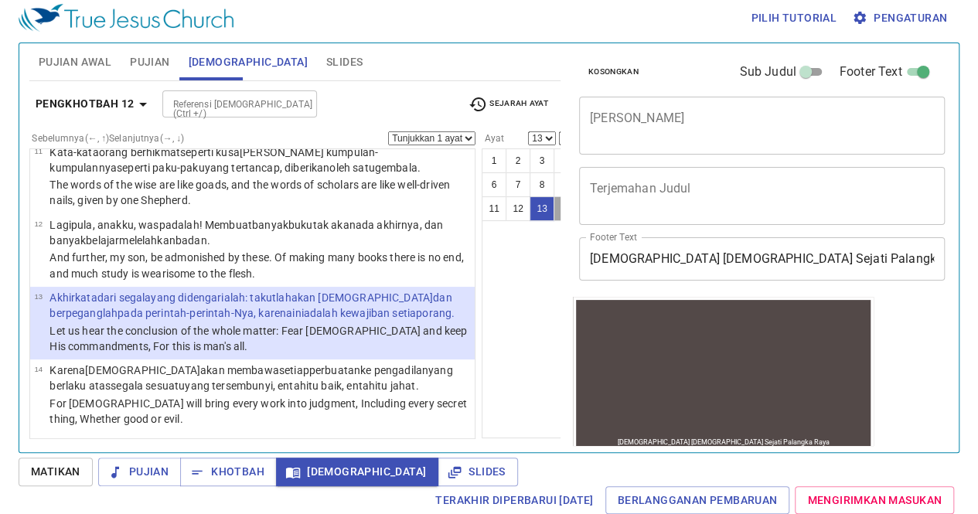
click at [554, 209] on button "14" at bounding box center [566, 208] width 25 height 25
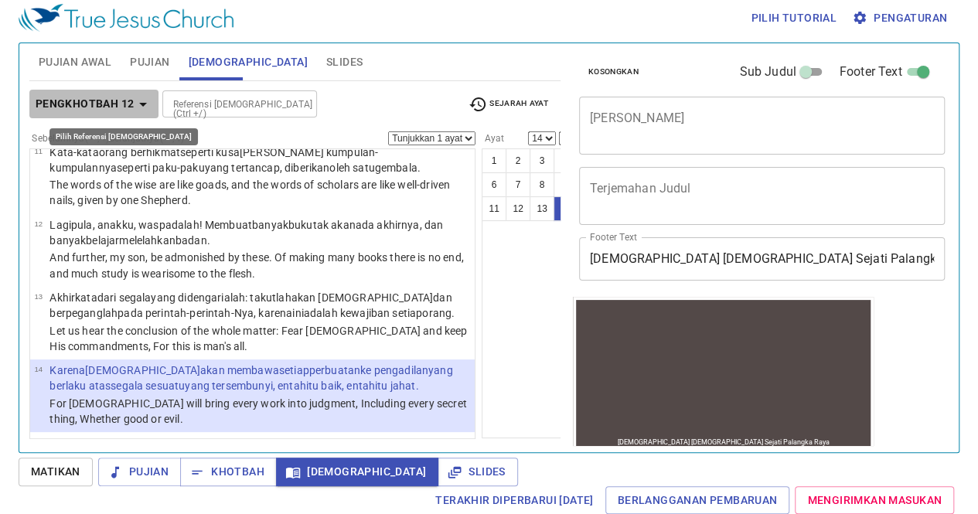
click at [94, 90] on button "Pengkhotbah 12" at bounding box center [94, 104] width 130 height 29
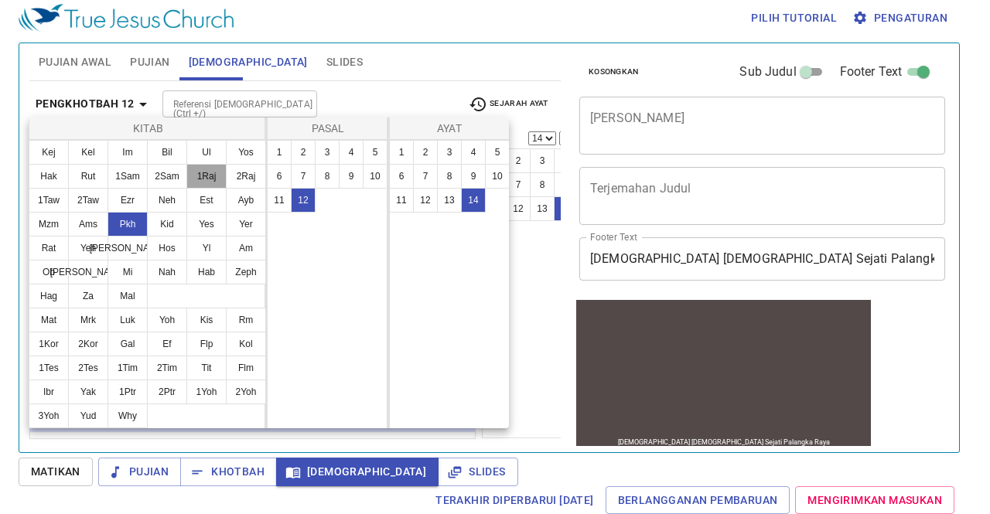
click at [203, 180] on button "1Raj" at bounding box center [206, 176] width 40 height 25
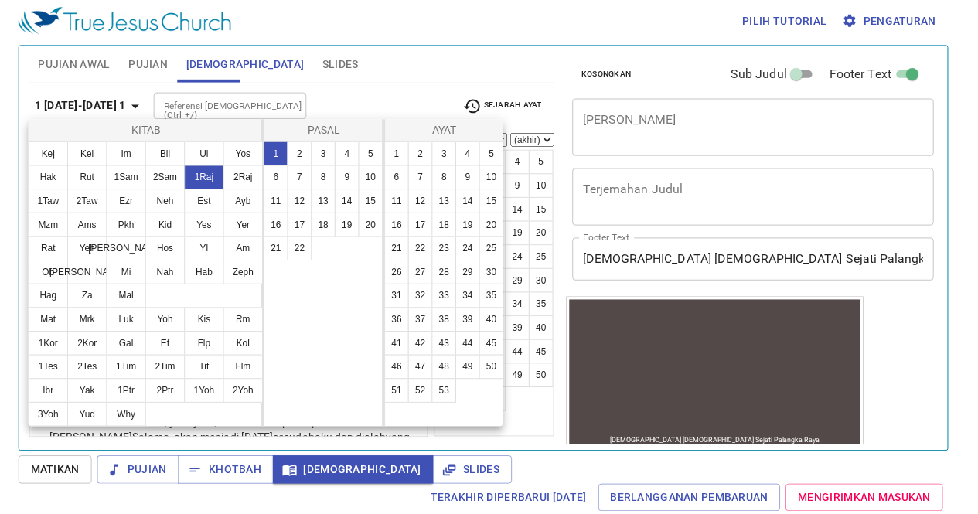
scroll to position [0, 0]
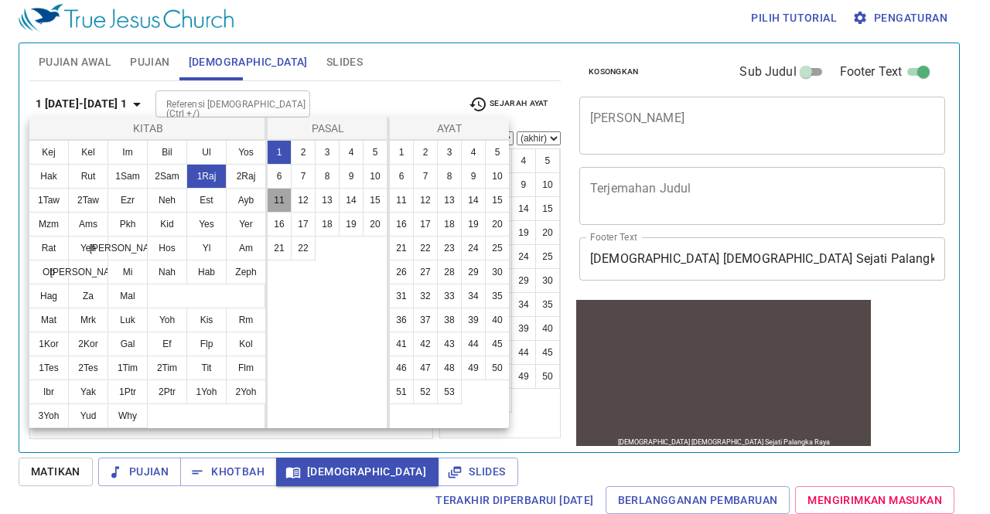
click at [286, 196] on button "11" at bounding box center [279, 200] width 25 height 25
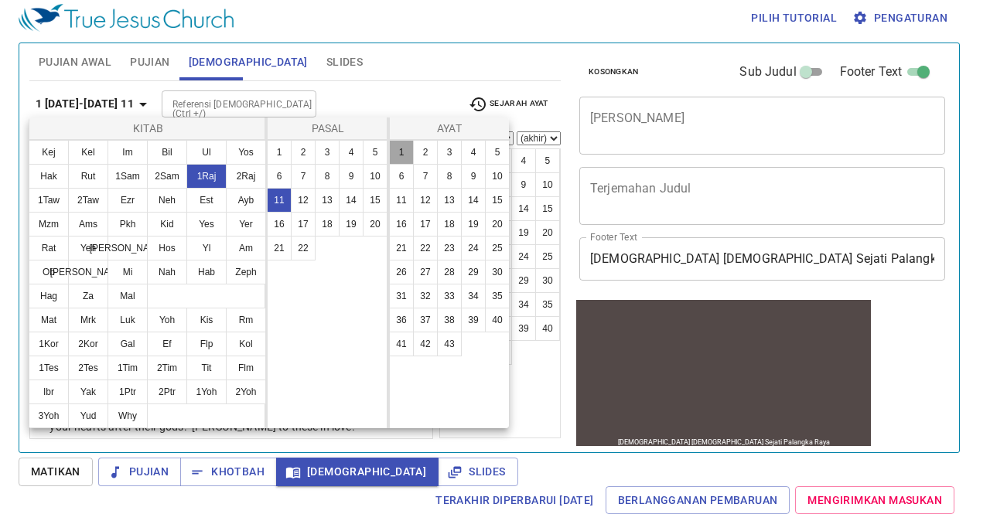
click at [398, 156] on button "1" at bounding box center [401, 152] width 25 height 25
select select "1"
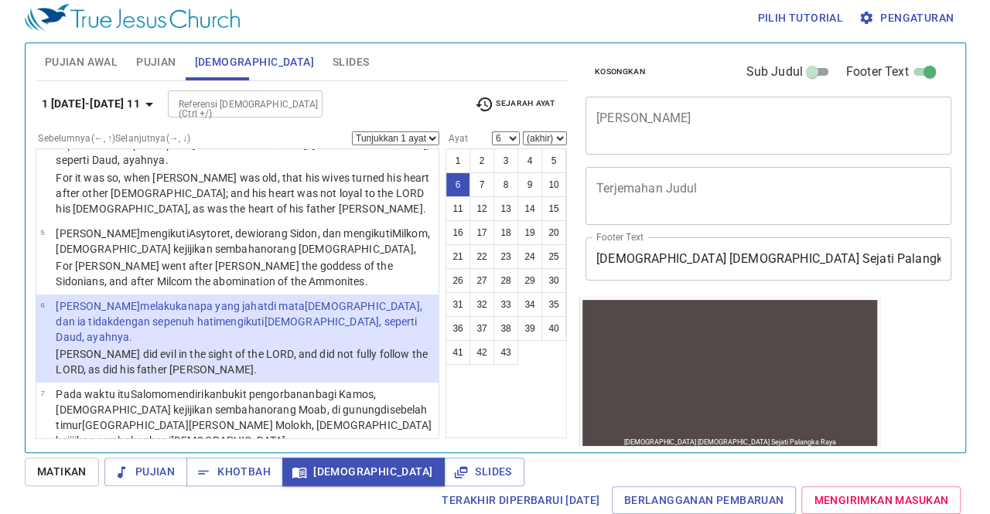
scroll to position [456, 0]
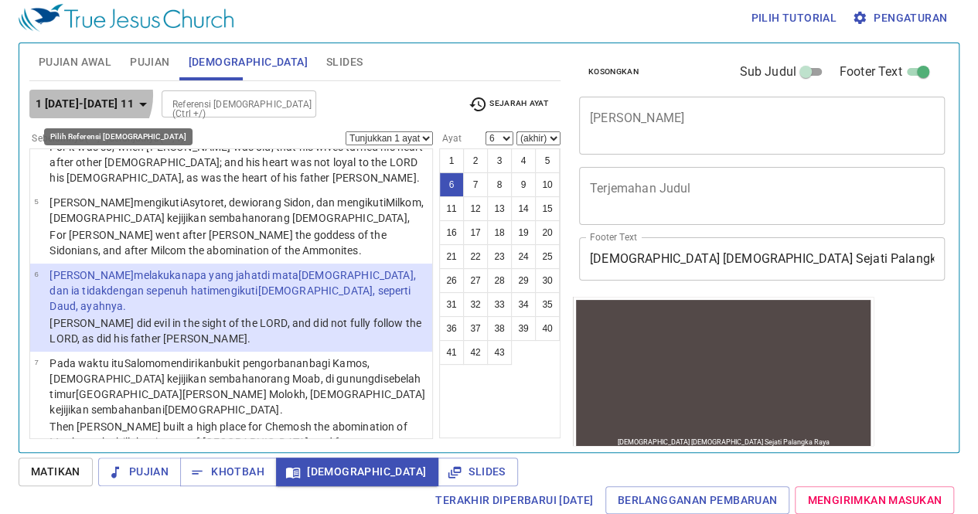
click at [85, 94] on b "1 [DATE]-[DATE] 11" at bounding box center [85, 103] width 98 height 19
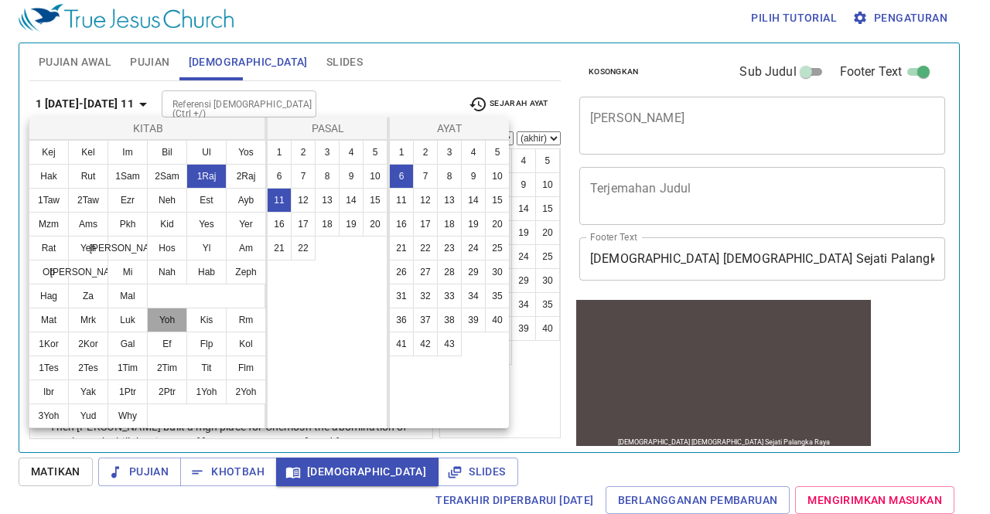
click at [166, 319] on button "Yoh" at bounding box center [167, 320] width 40 height 25
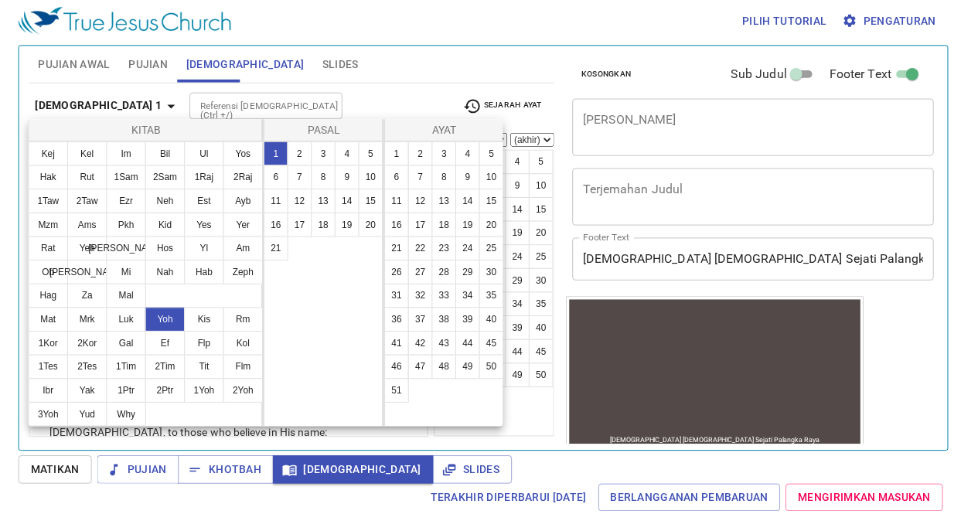
scroll to position [0, 0]
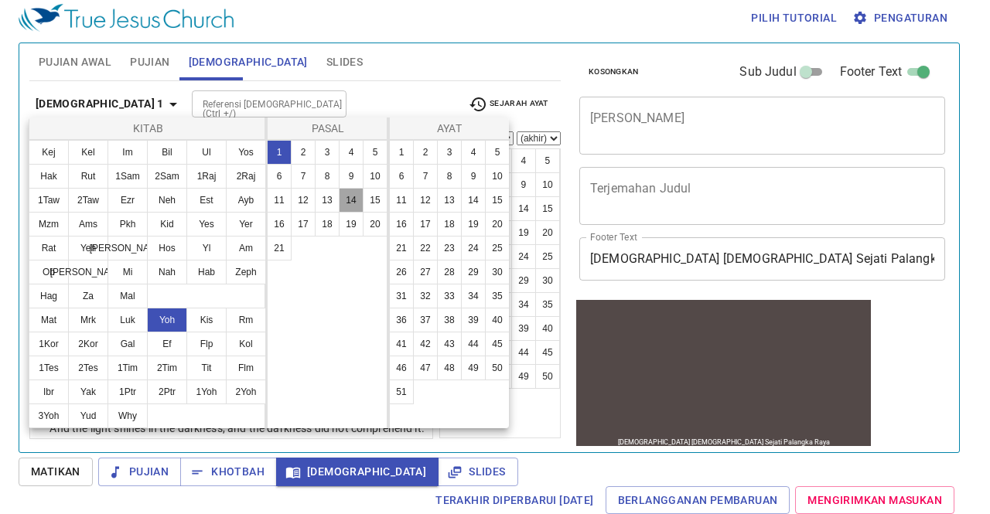
click at [349, 204] on button "14" at bounding box center [351, 200] width 25 height 25
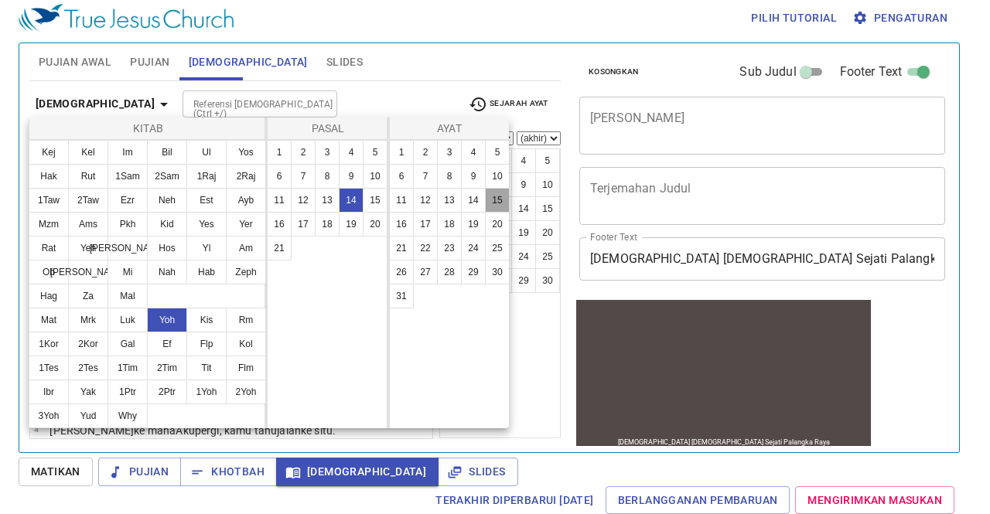
click at [489, 196] on button "15" at bounding box center [497, 200] width 25 height 25
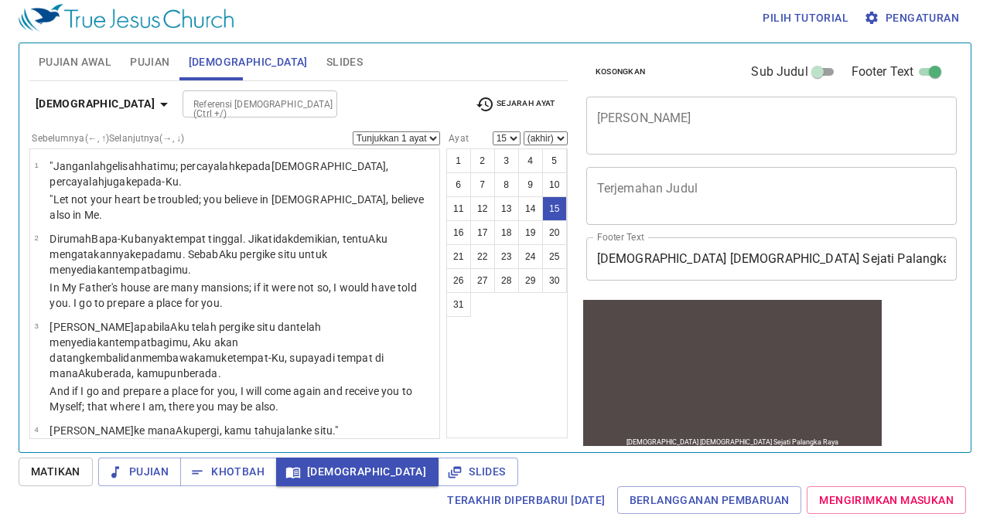
scroll to position [992, 0]
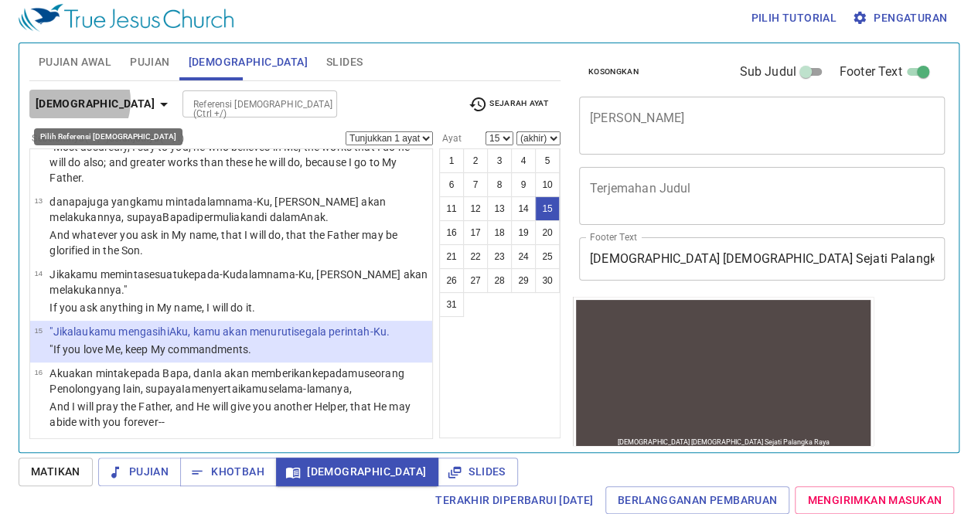
click at [67, 100] on b "[DEMOGRAPHIC_DATA]" at bounding box center [95, 103] width 119 height 19
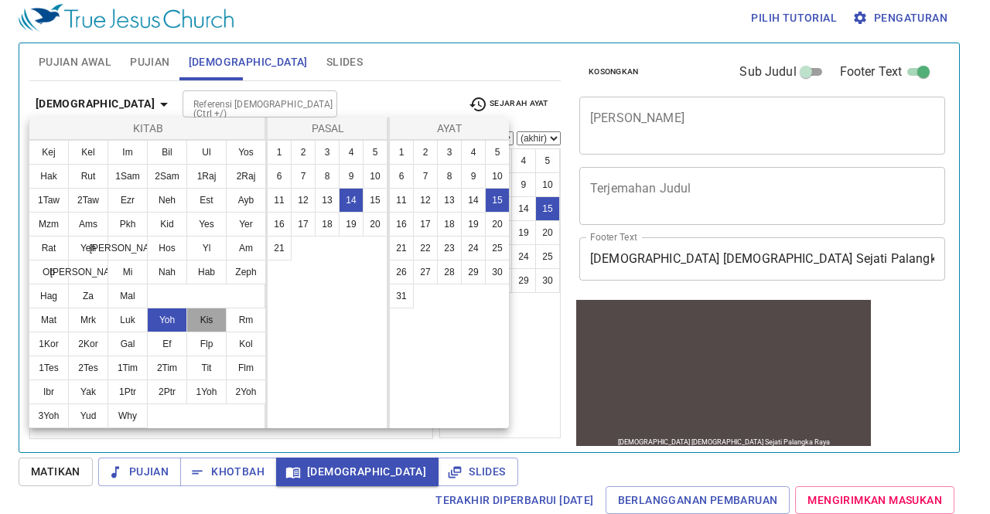
click at [210, 311] on button "Kis" at bounding box center [206, 320] width 40 height 25
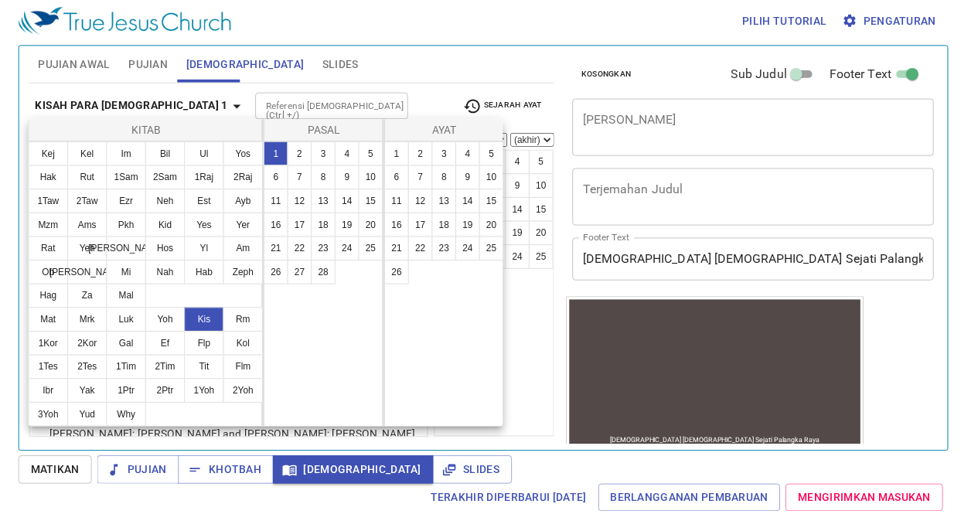
scroll to position [0, 0]
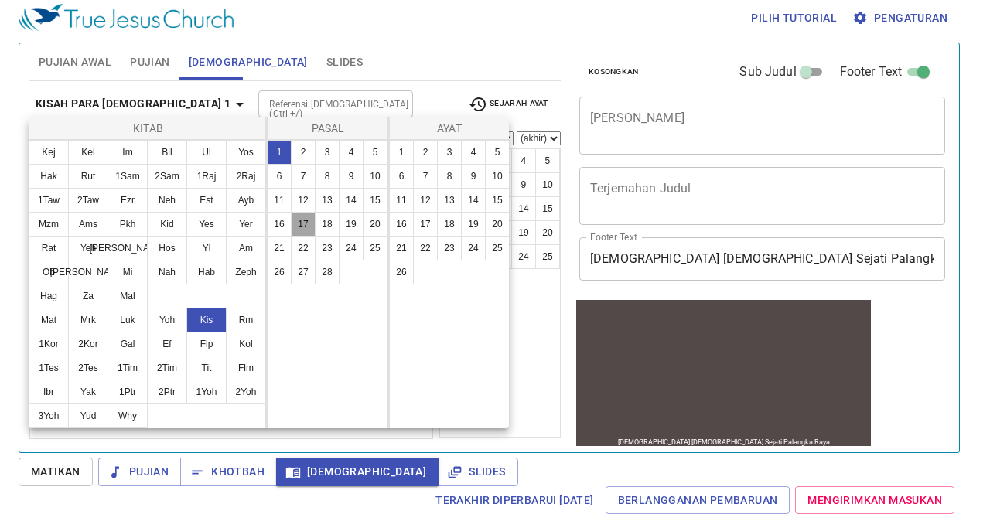
click at [300, 223] on button "17" at bounding box center [303, 224] width 25 height 25
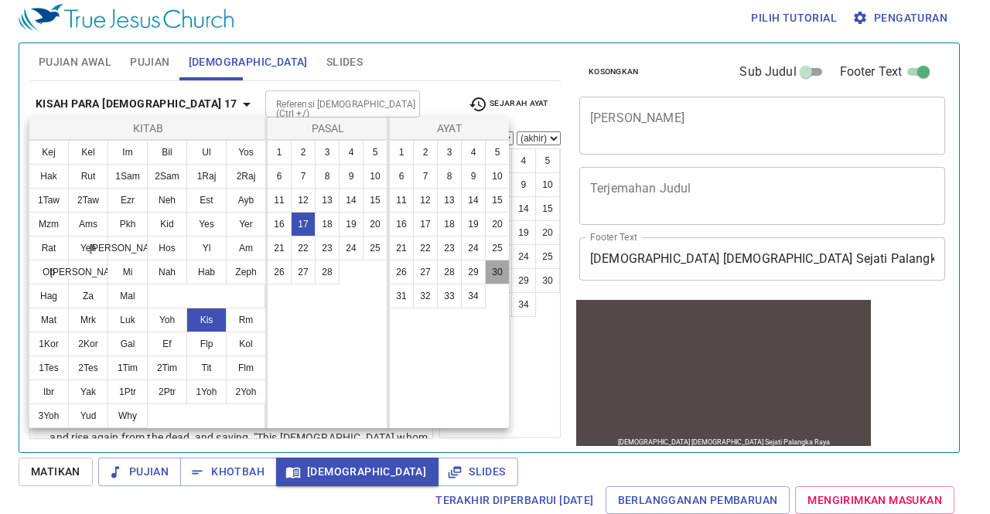
click at [491, 271] on button "30" at bounding box center [497, 272] width 25 height 25
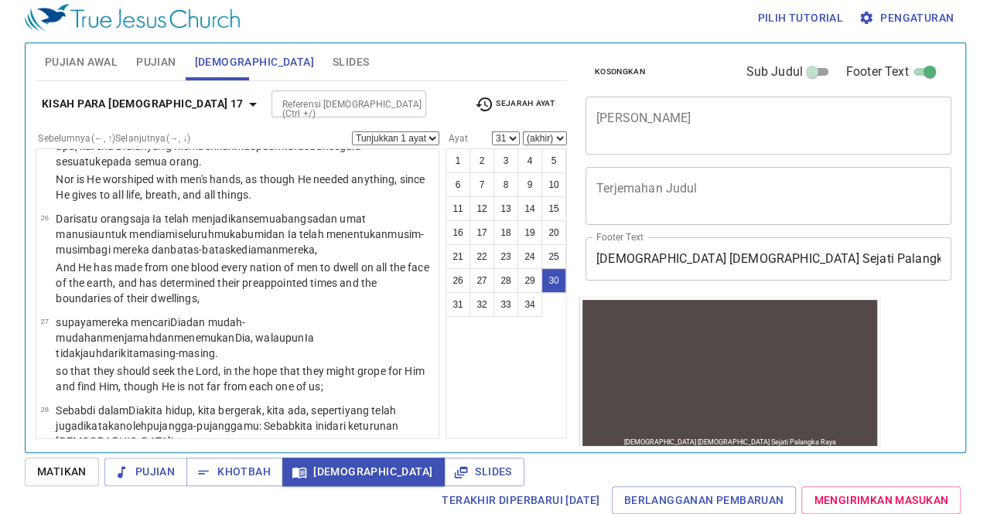
scroll to position [2674, 0]
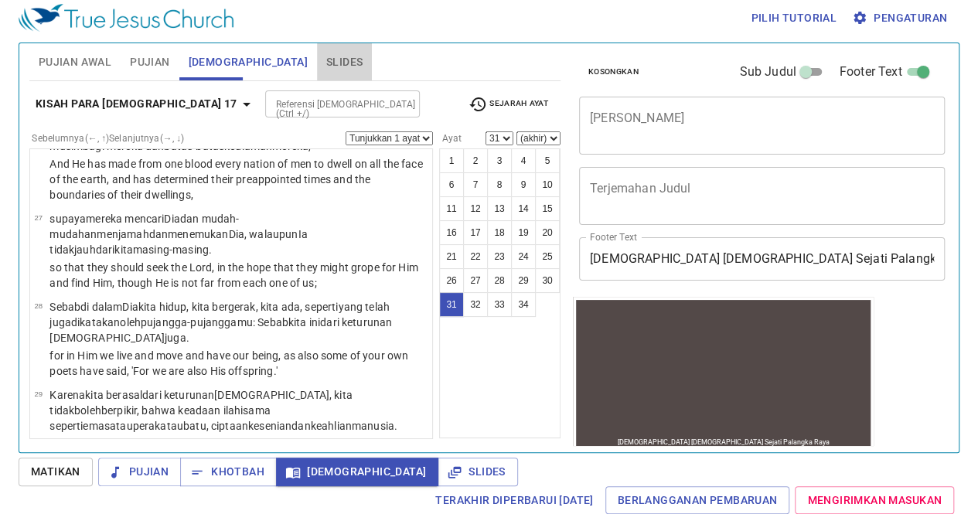
click at [326, 53] on span "Slides" at bounding box center [344, 62] width 36 height 19
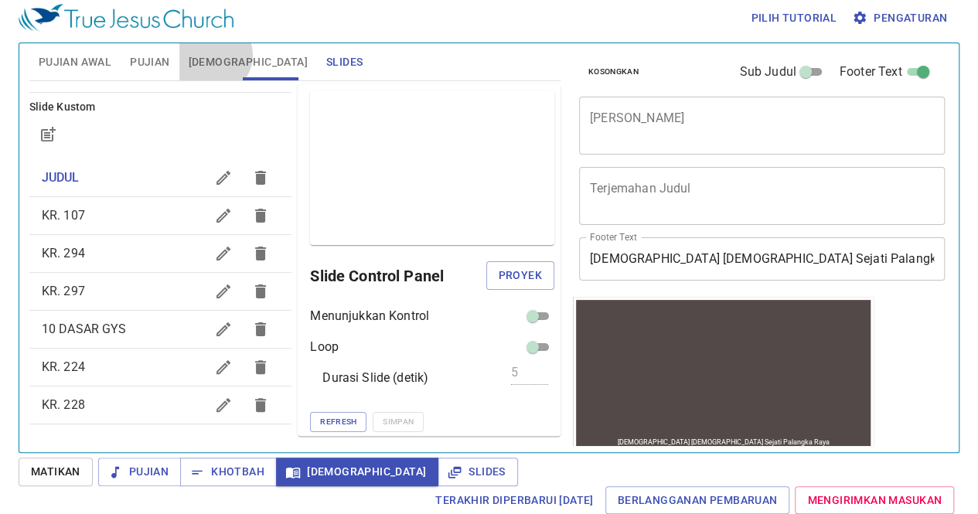
click at [211, 54] on span "[DEMOGRAPHIC_DATA]" at bounding box center [248, 62] width 119 height 19
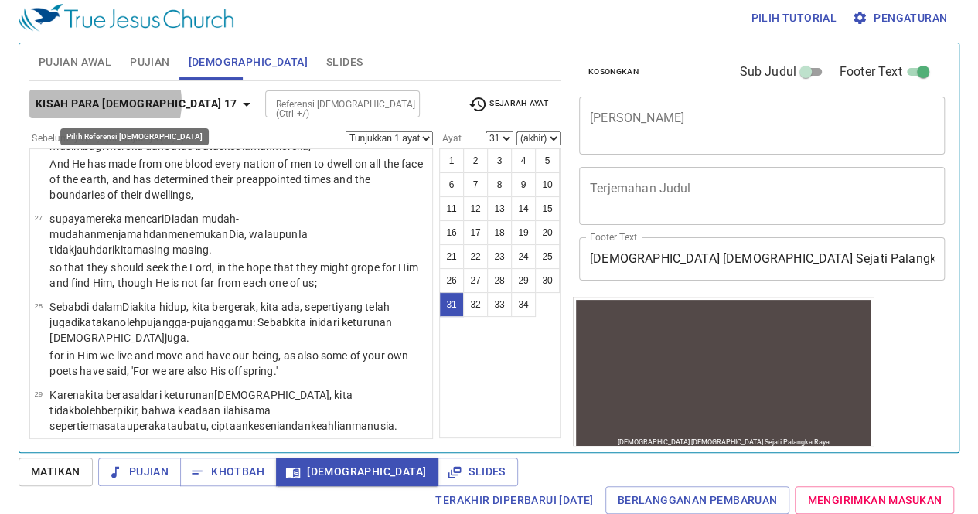
click at [101, 101] on b "Kisah Para [DEMOGRAPHIC_DATA] 17" at bounding box center [137, 103] width 202 height 19
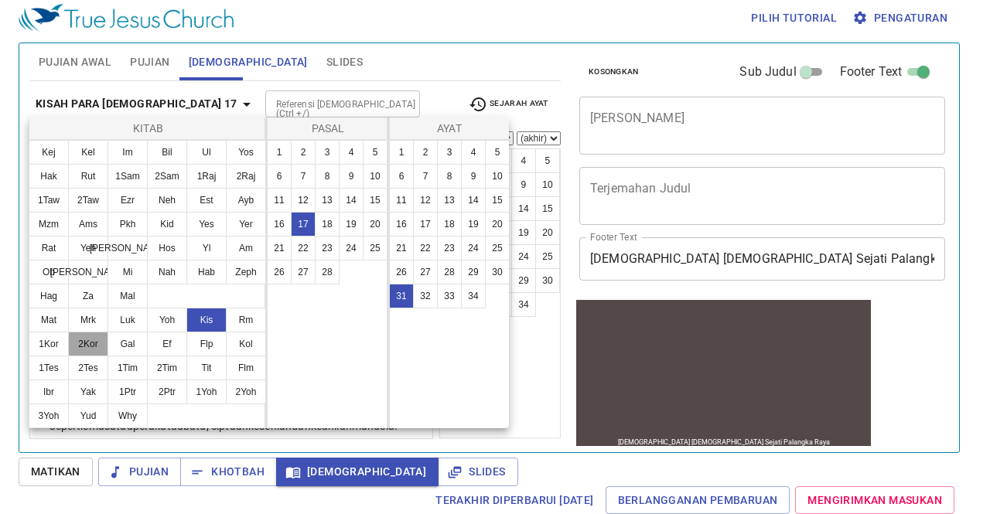
click at [93, 347] on button "2Kor" at bounding box center [88, 344] width 40 height 25
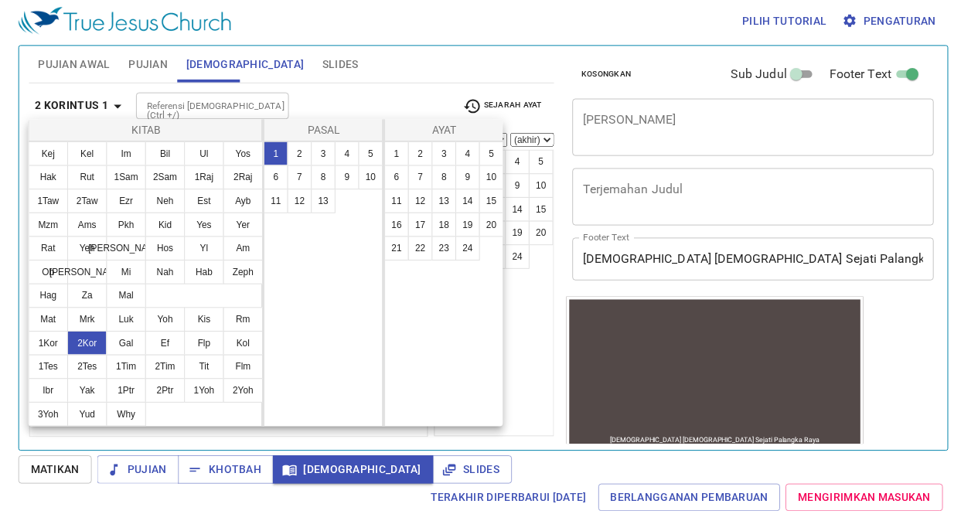
scroll to position [0, 0]
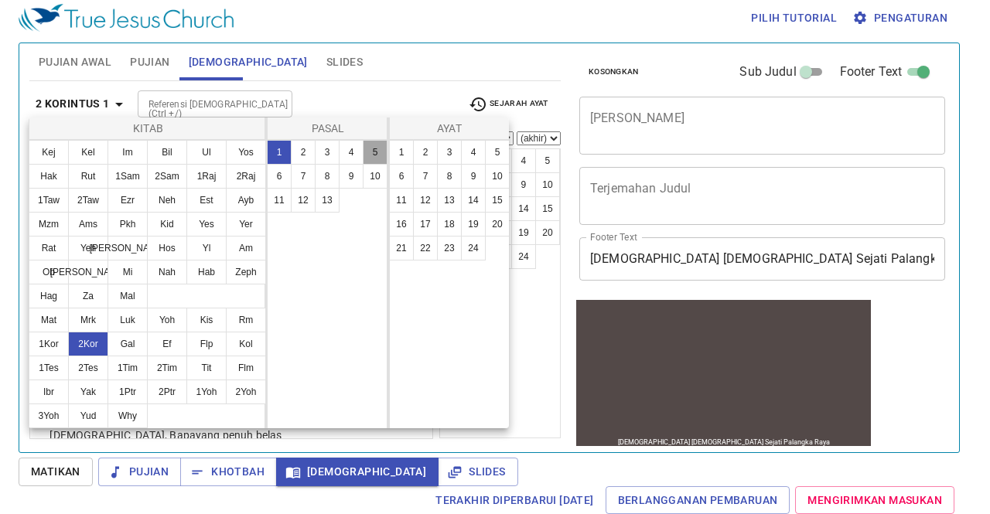
click at [375, 159] on button "5" at bounding box center [375, 152] width 25 height 25
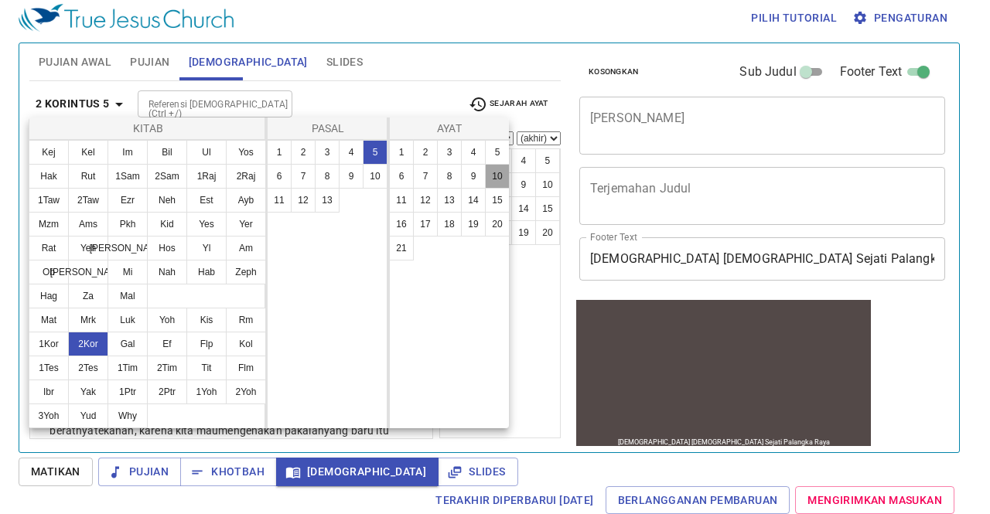
click at [493, 166] on button "10" at bounding box center [497, 176] width 25 height 25
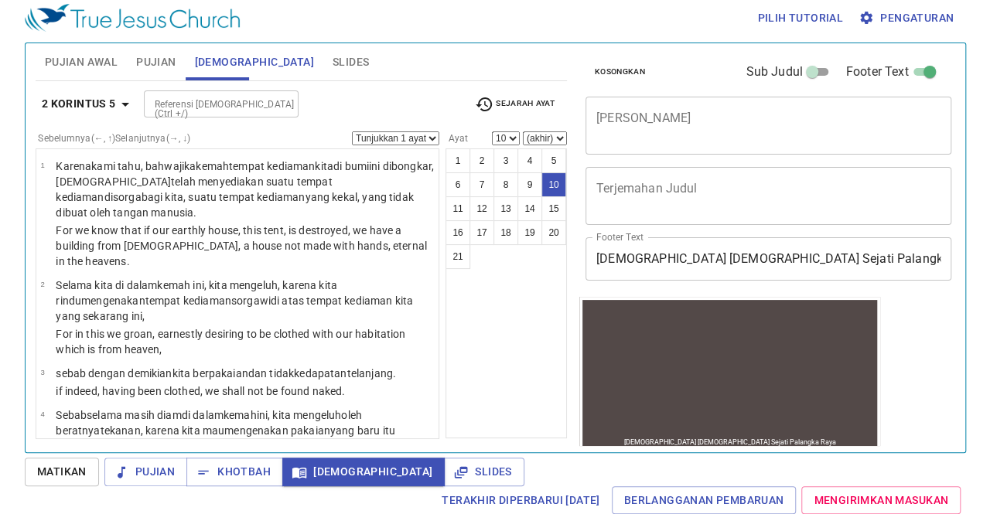
scroll to position [613, 0]
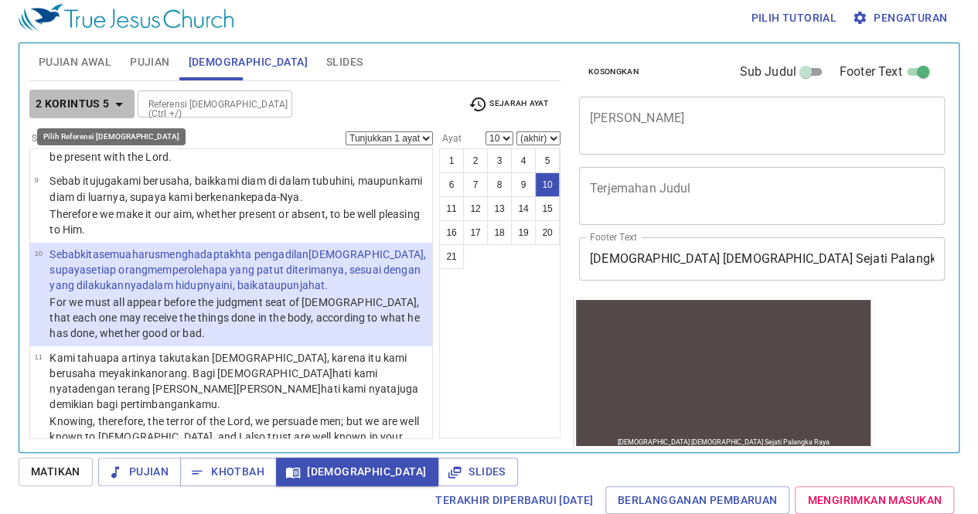
click at [77, 100] on b "2 Korintus 5" at bounding box center [73, 103] width 74 height 19
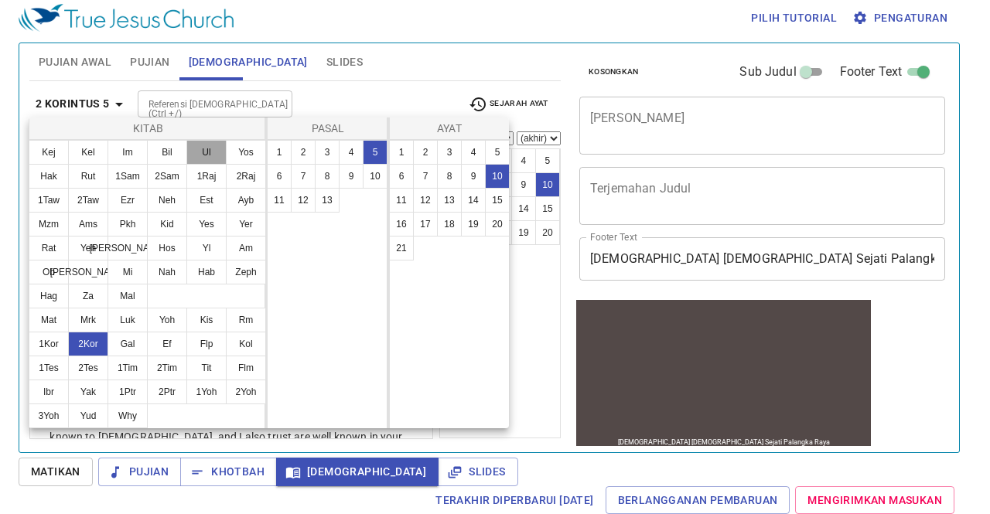
click at [203, 152] on button "Ul" at bounding box center [206, 152] width 40 height 25
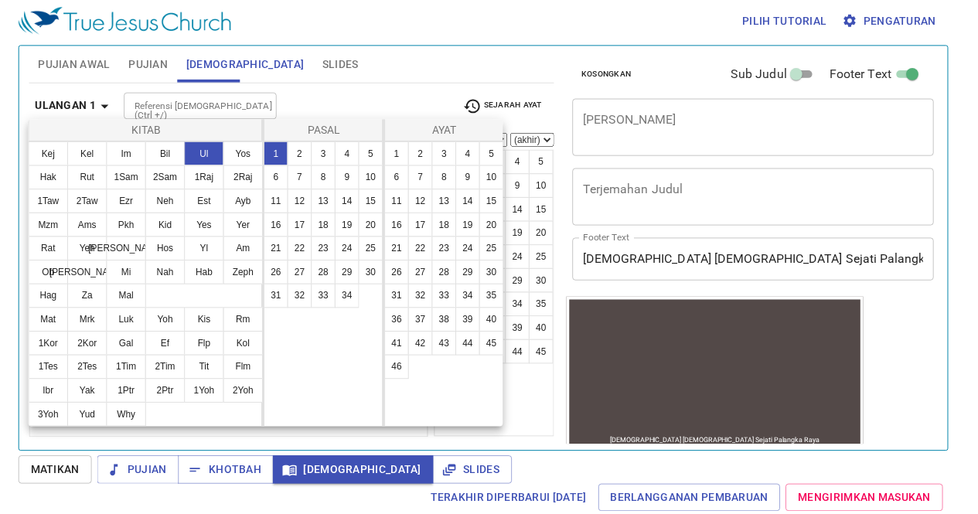
scroll to position [0, 0]
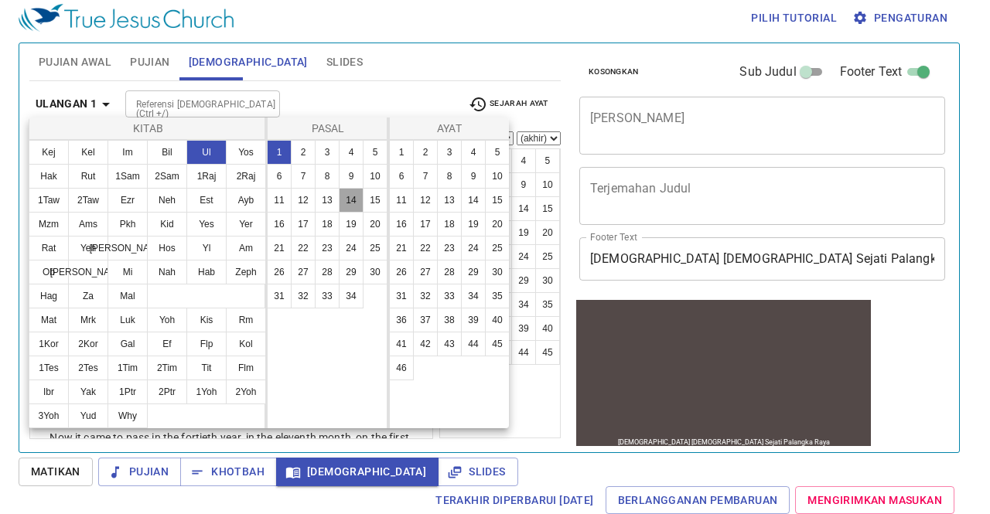
click at [349, 198] on button "14" at bounding box center [351, 200] width 25 height 25
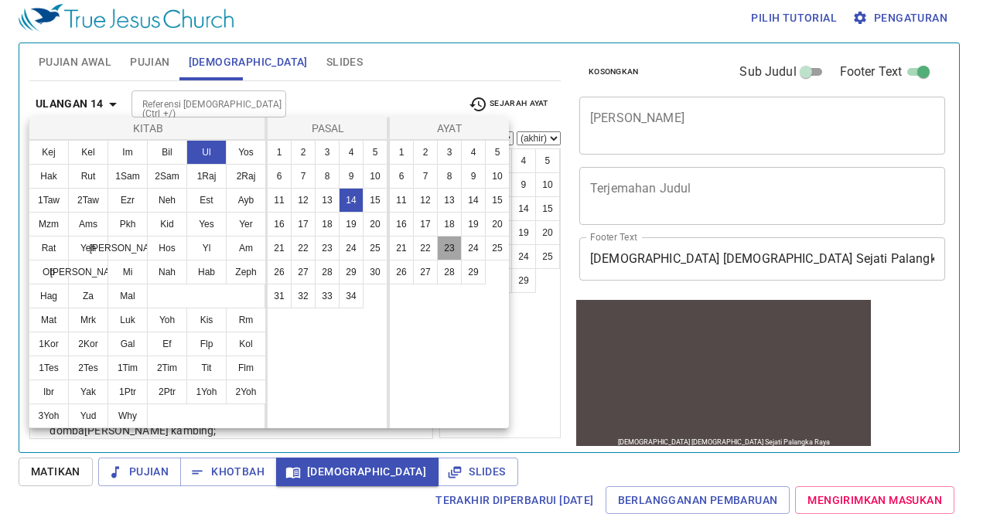
click at [442, 250] on button "23" at bounding box center [449, 248] width 25 height 25
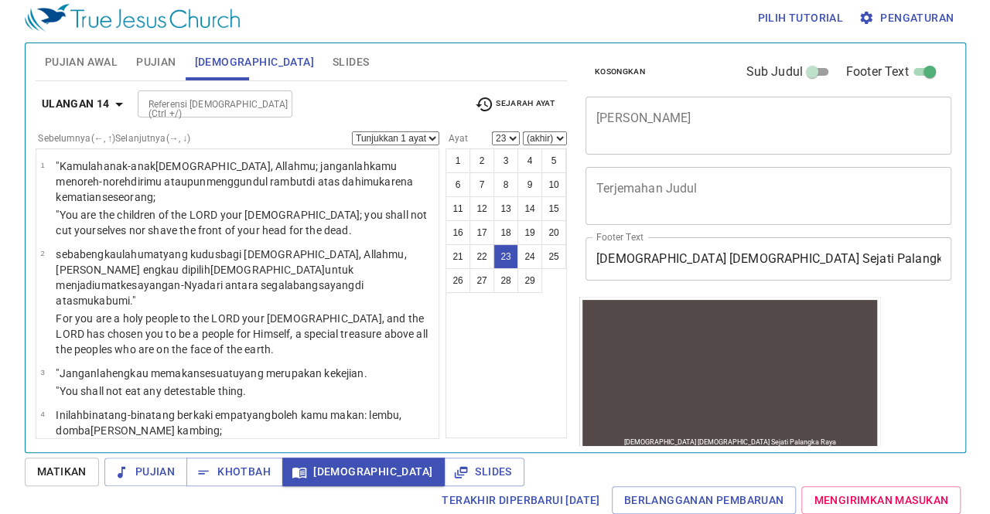
scroll to position [1466, 0]
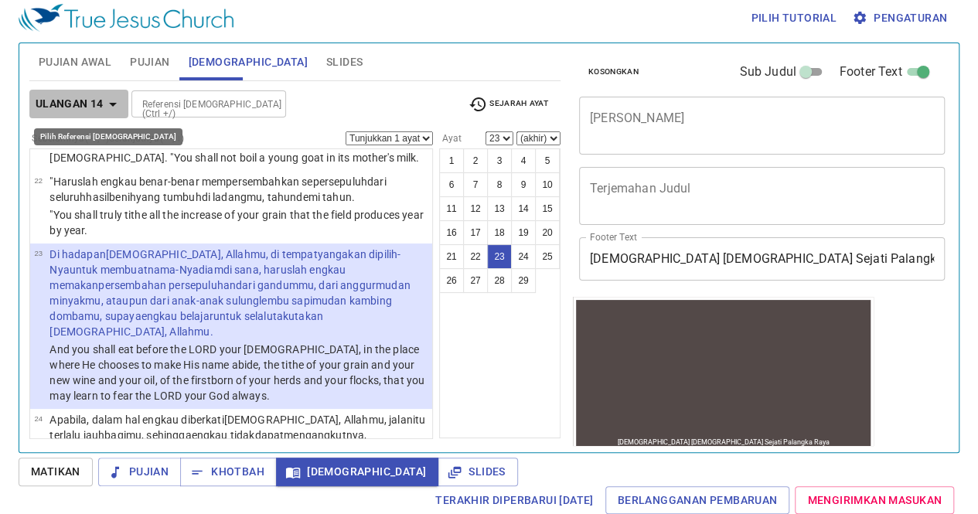
click at [84, 104] on b "Ulangan 14" at bounding box center [70, 103] width 68 height 19
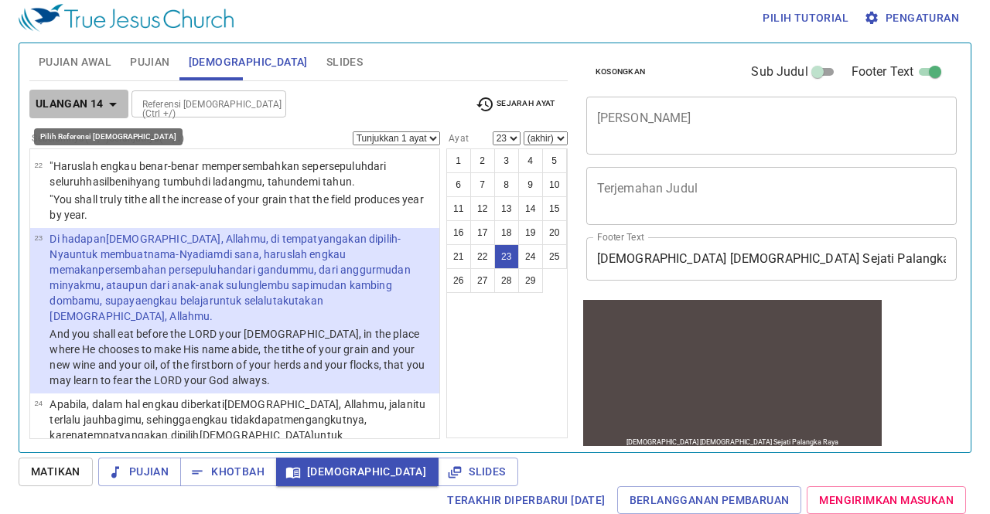
scroll to position [1450, 0]
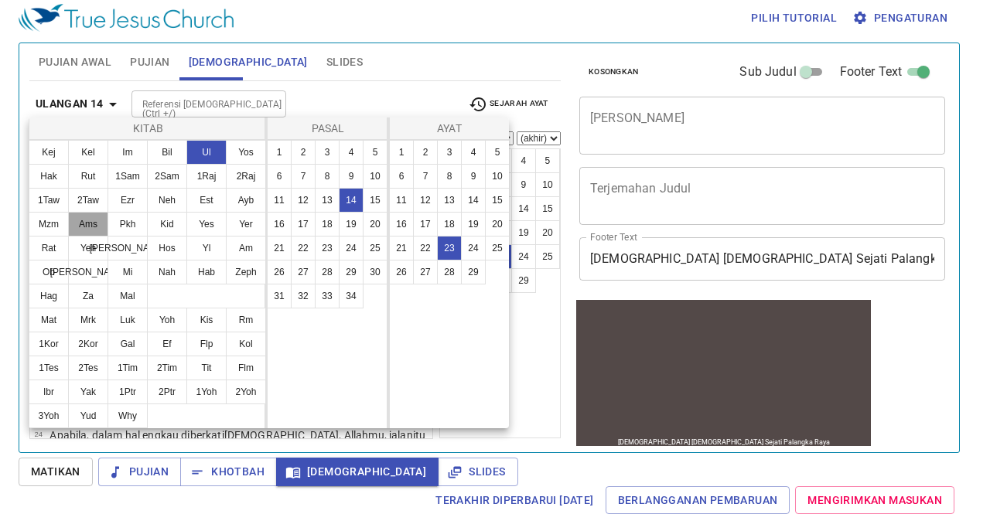
click at [93, 229] on button "Ams" at bounding box center [88, 224] width 40 height 25
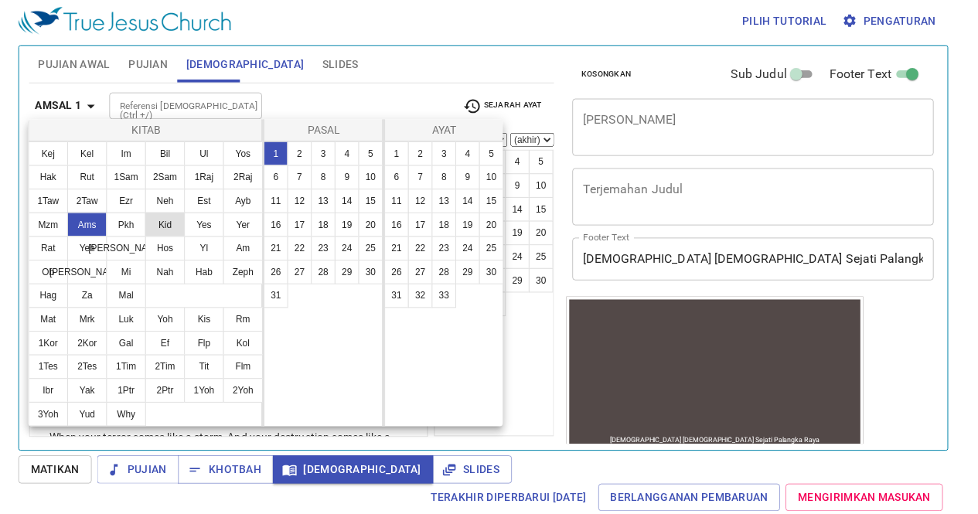
scroll to position [0, 0]
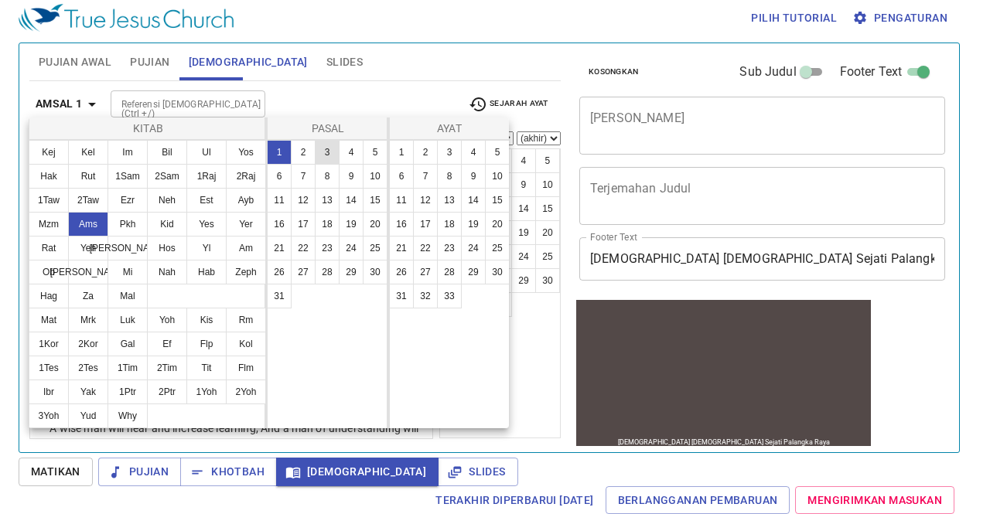
click at [337, 149] on button "3" at bounding box center [327, 152] width 25 height 25
click at [476, 172] on button "9" at bounding box center [473, 176] width 25 height 25
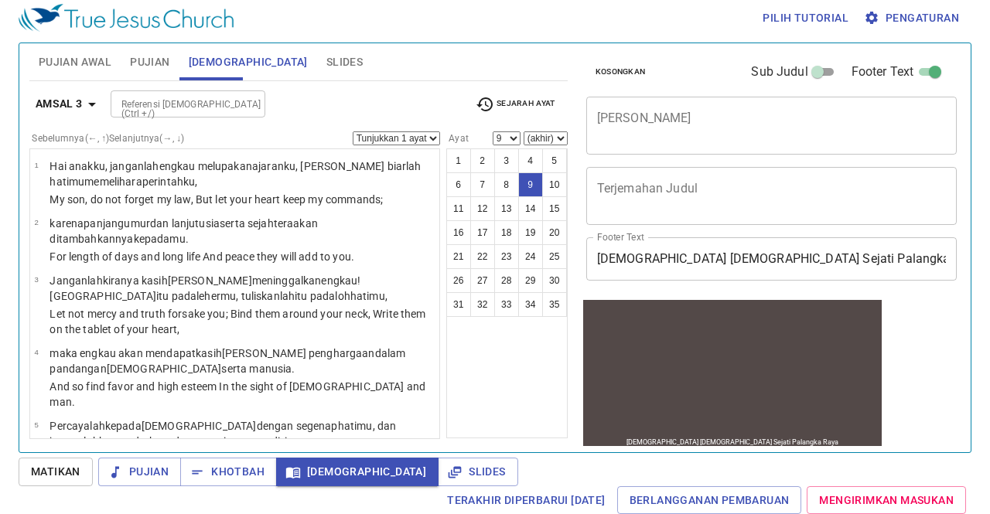
scroll to position [370, 0]
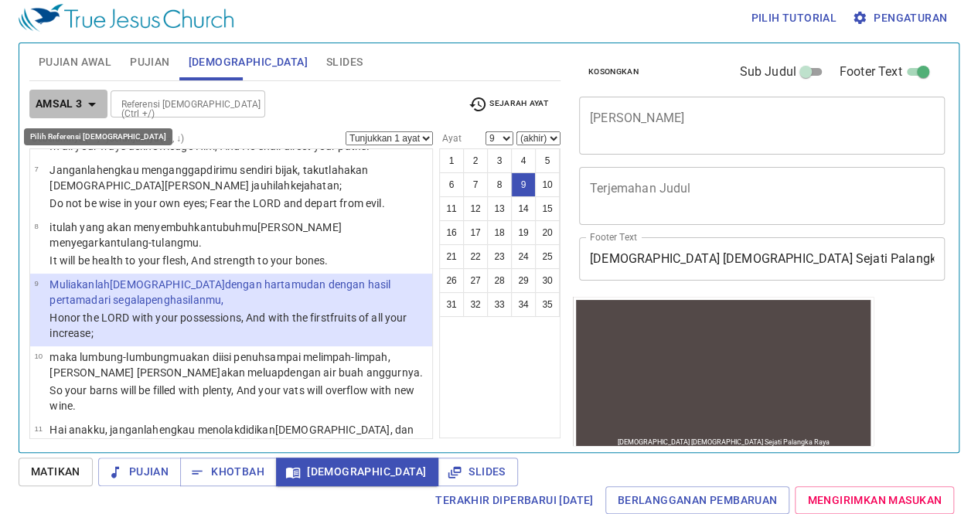
click at [49, 105] on b "Amsal 3" at bounding box center [59, 103] width 47 height 19
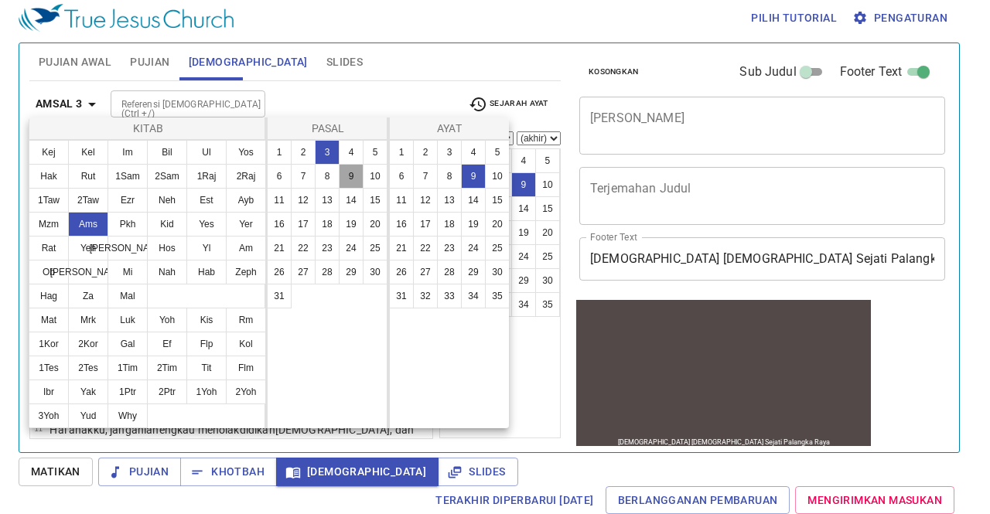
click at [346, 172] on button "9" at bounding box center [351, 176] width 25 height 25
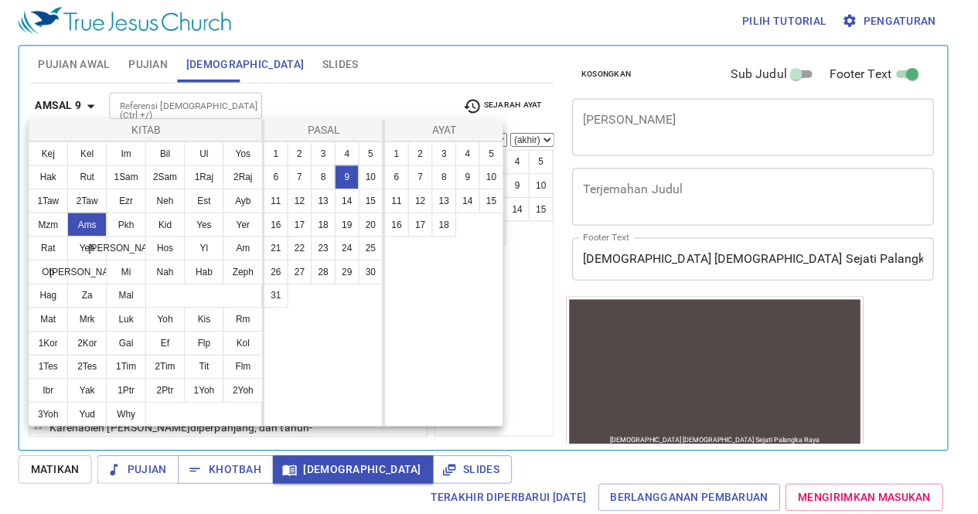
scroll to position [0, 0]
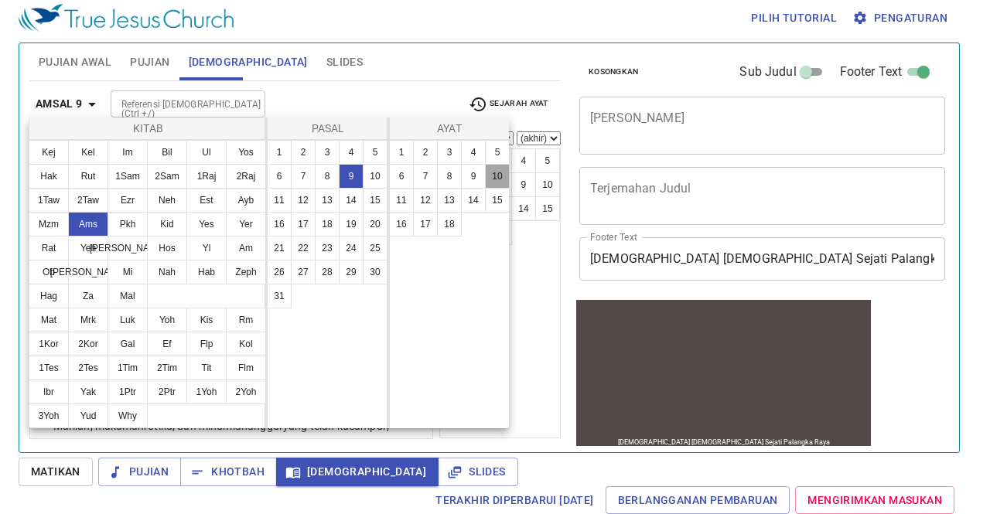
click at [498, 172] on button "10" at bounding box center [497, 176] width 25 height 25
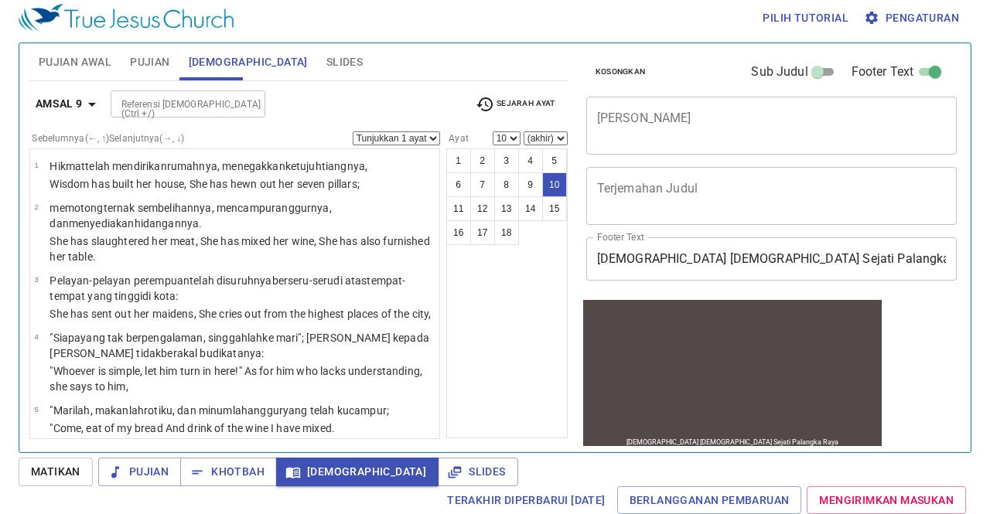
scroll to position [474, 0]
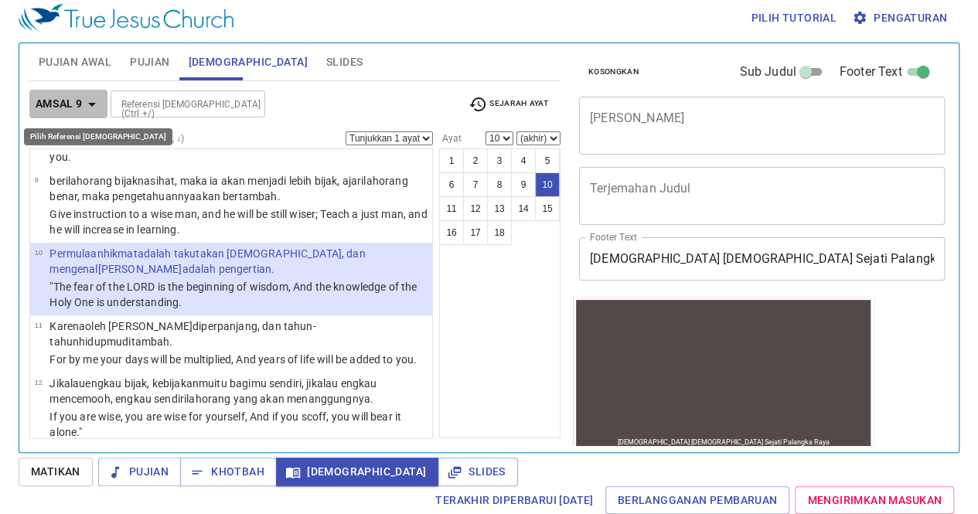
click at [59, 95] on b "Amsal 9" at bounding box center [59, 103] width 47 height 19
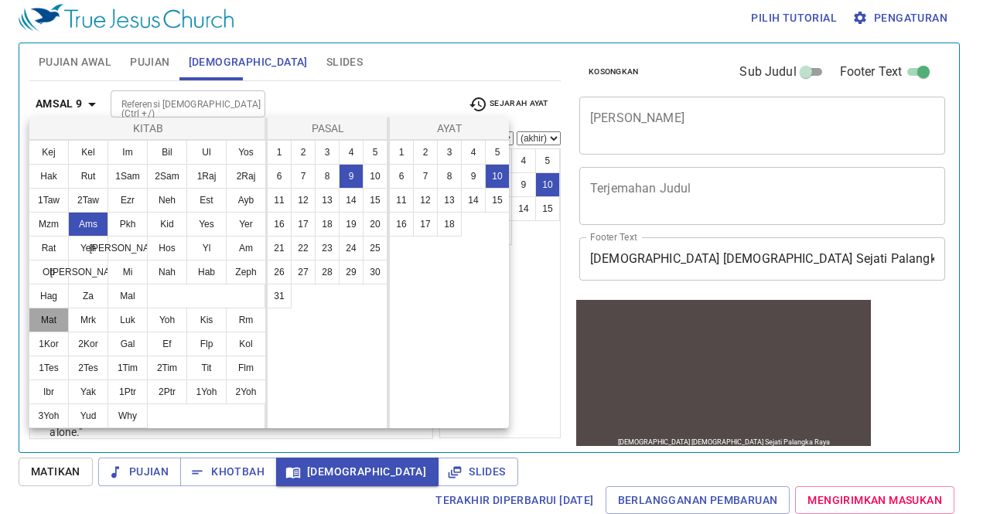
click at [36, 312] on button "Mat" at bounding box center [49, 320] width 40 height 25
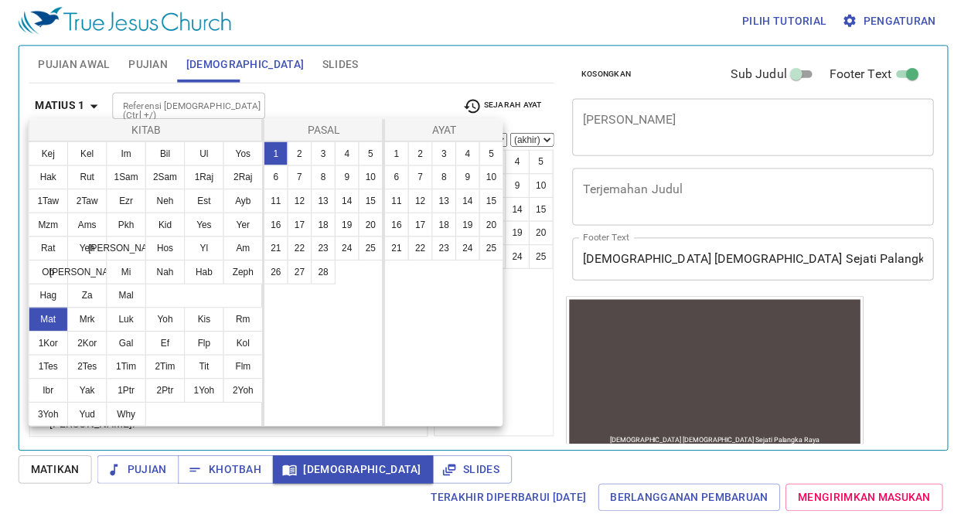
scroll to position [0, 0]
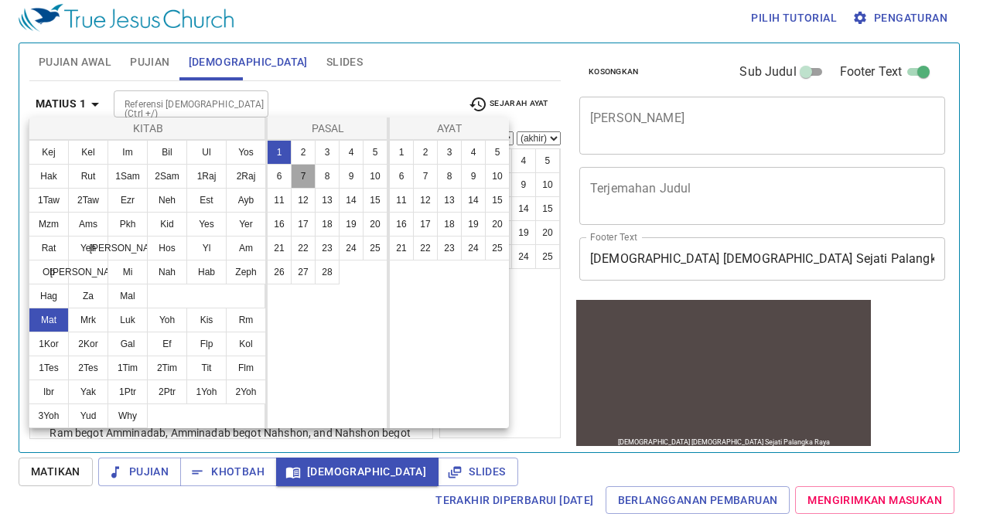
click at [302, 181] on button "7" at bounding box center [303, 176] width 25 height 25
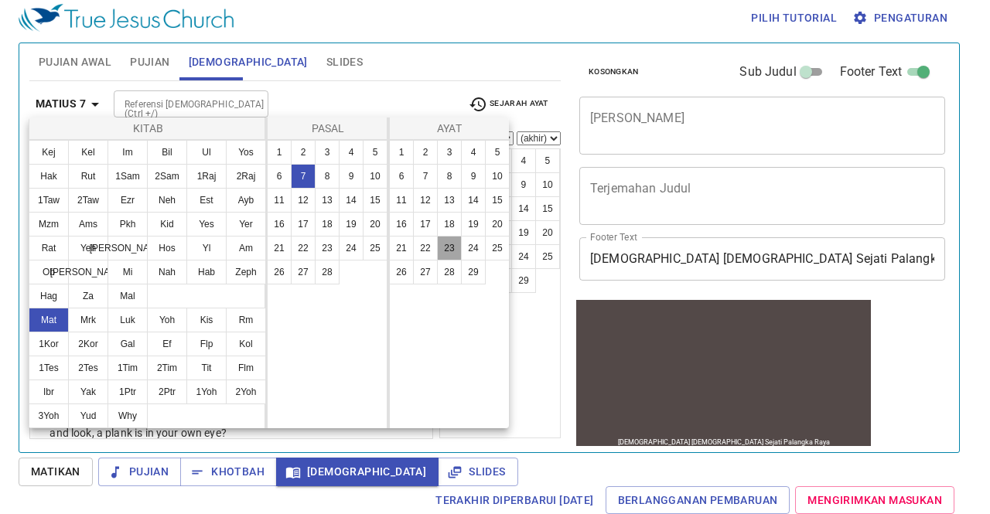
click at [447, 251] on button "23" at bounding box center [449, 248] width 25 height 25
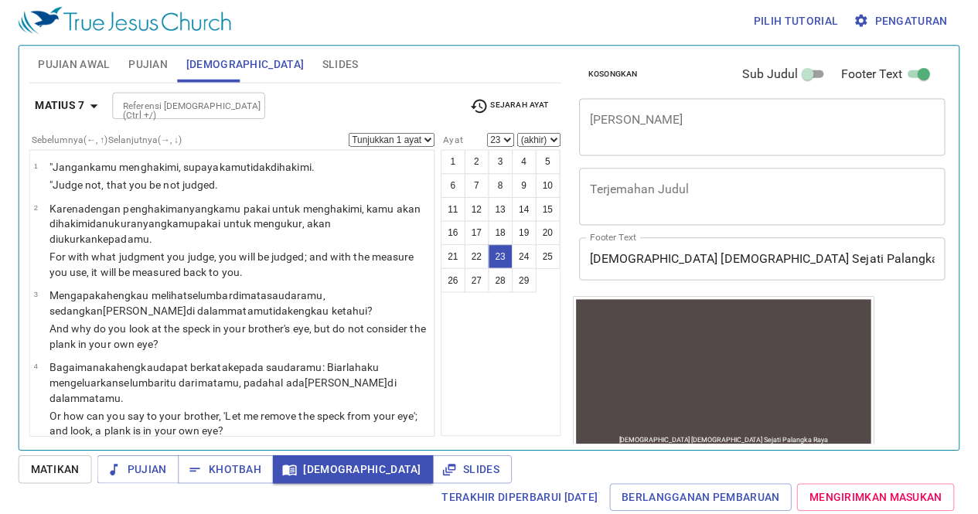
scroll to position [1582, 0]
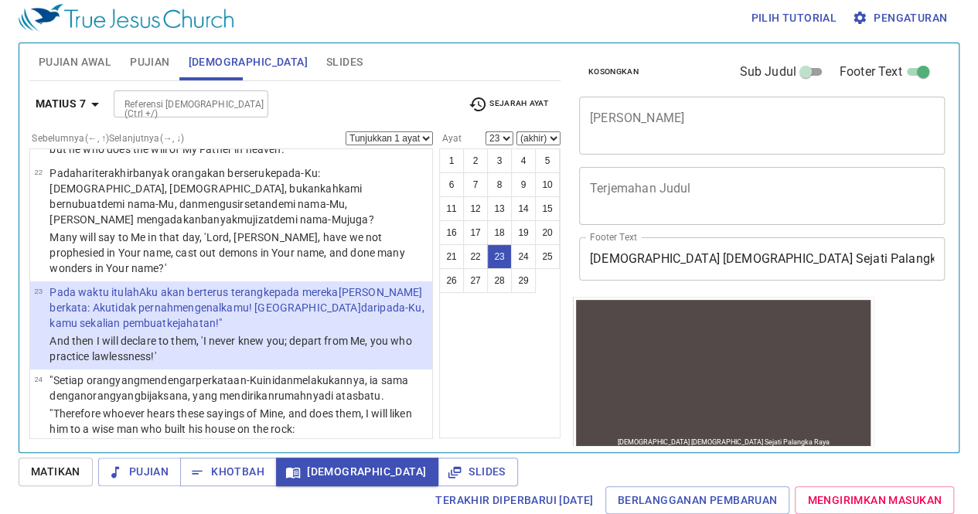
click at [447, 251] on button "21" at bounding box center [451, 256] width 25 height 25
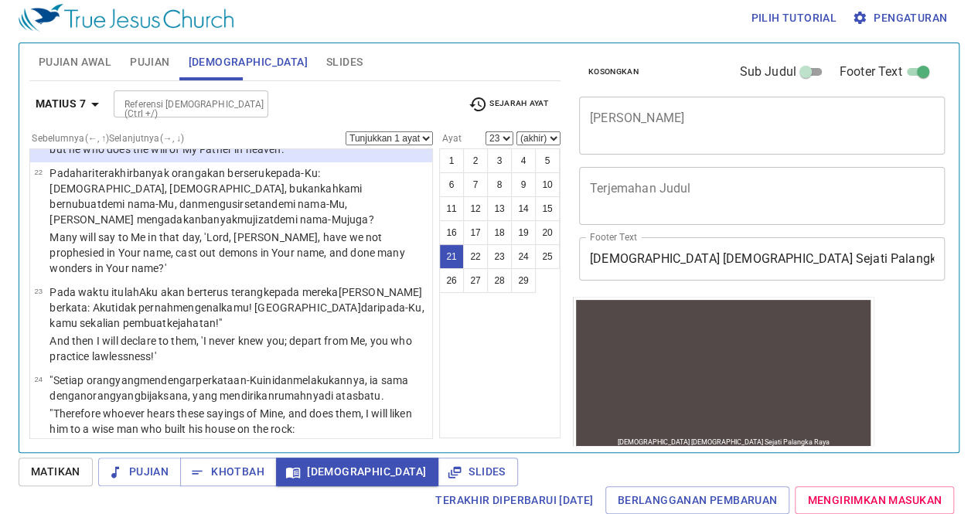
select select "21"
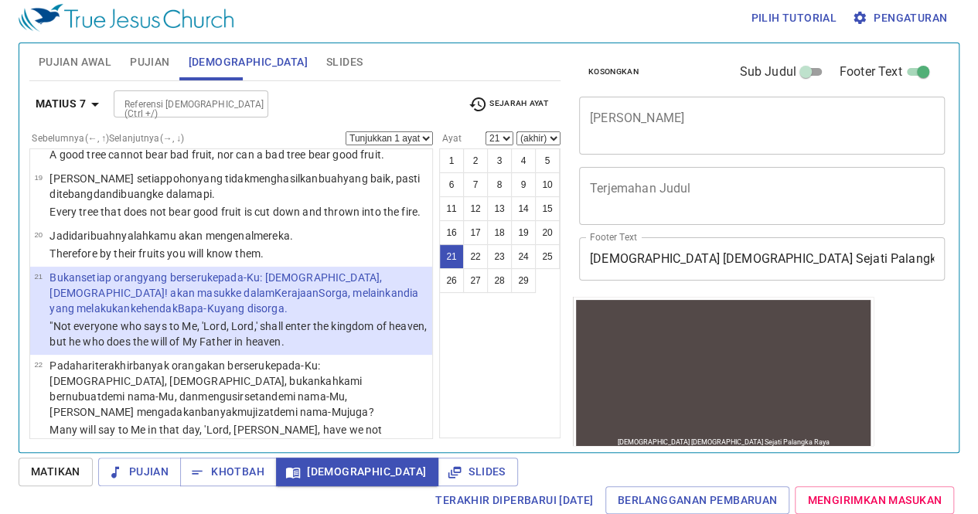
click at [132, 99] on input "Referensi [DEMOGRAPHIC_DATA] (Ctrl +/)" at bounding box center [178, 104] width 120 height 18
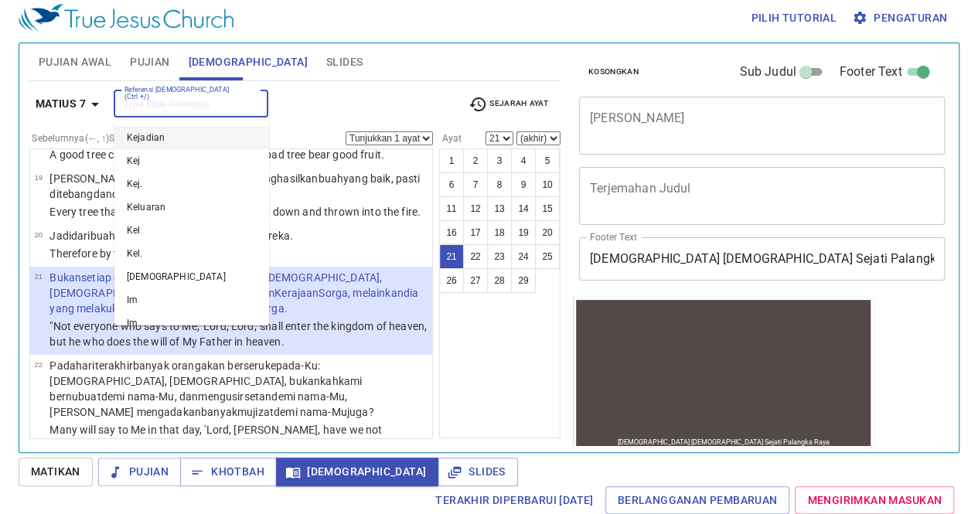
type input "p"
click at [248, 104] on icon "Clear" at bounding box center [251, 104] width 15 height 15
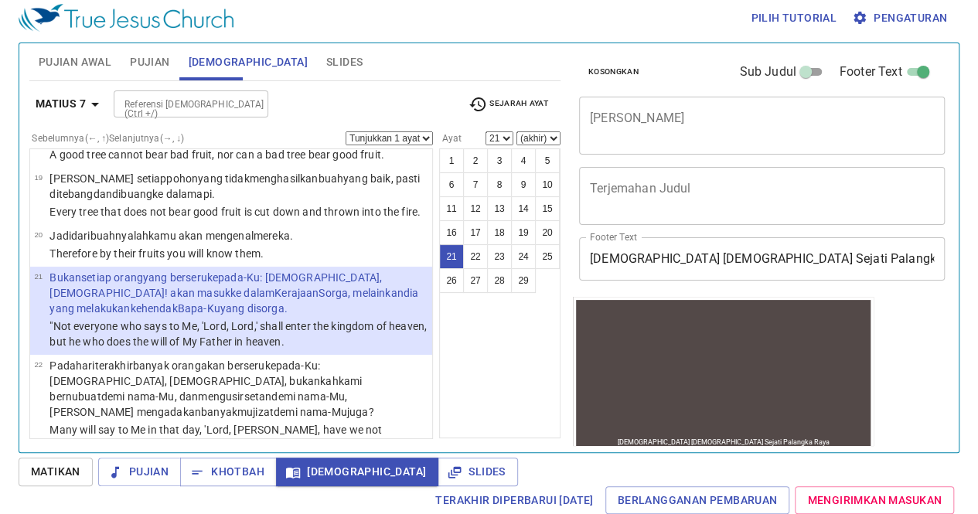
click at [89, 271] on wg3756 "setiap orang yang berseru kepada-Ku : [DEMOGRAPHIC_DATA] , [DEMOGRAPHIC_DATA] !…" at bounding box center [233, 292] width 369 height 43
click at [326, 53] on span "Slides" at bounding box center [344, 62] width 36 height 19
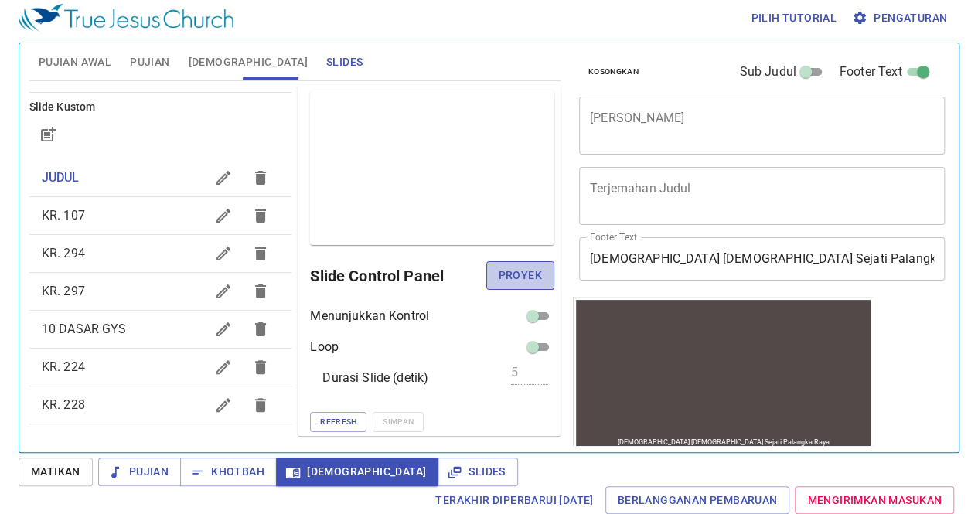
click at [504, 267] on span "Proyek" at bounding box center [520, 275] width 43 height 19
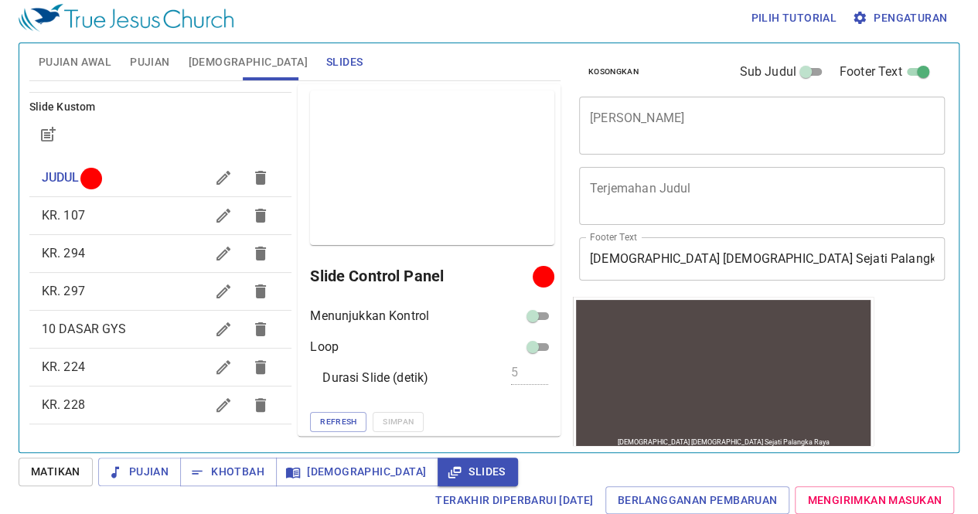
click at [80, 404] on span "KR. 228" at bounding box center [63, 405] width 43 height 15
click at [499, 267] on span "Proyek" at bounding box center [520, 275] width 43 height 19
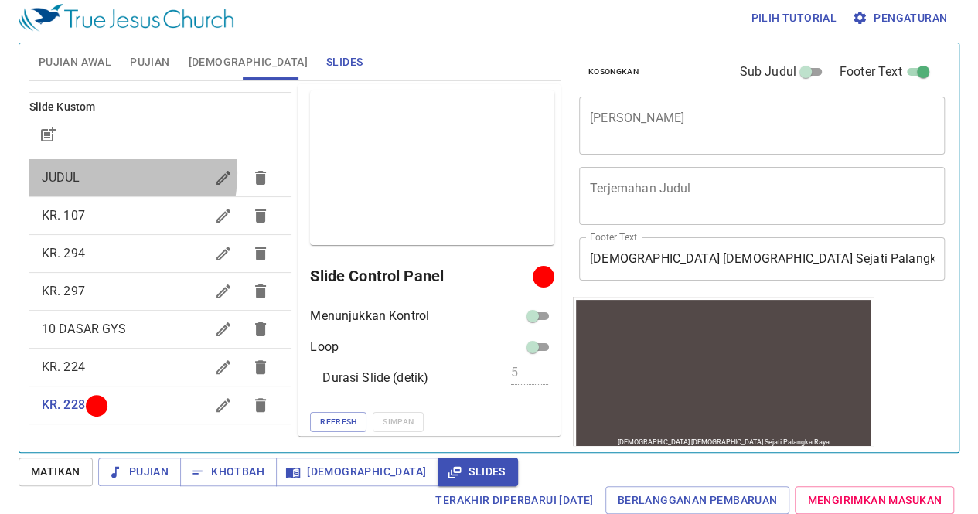
click at [86, 172] on span "JUDUL" at bounding box center [124, 178] width 164 height 19
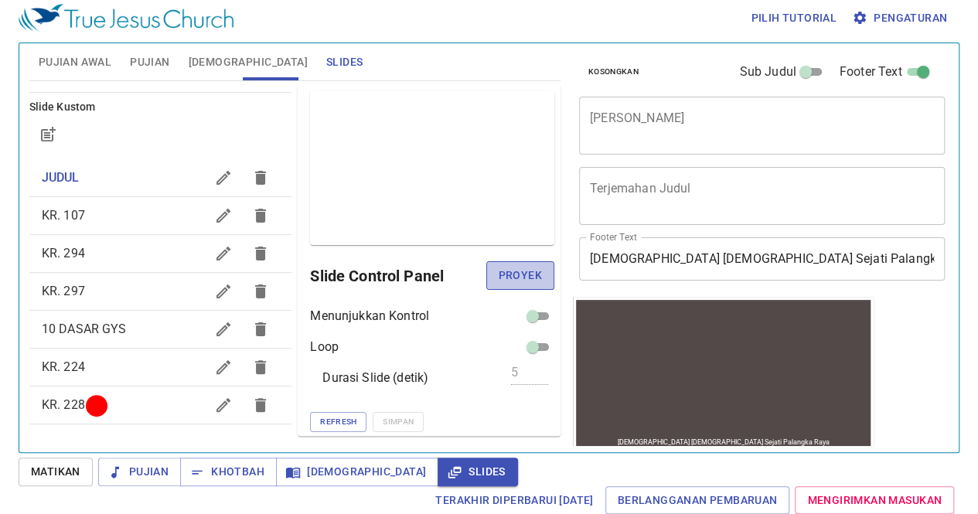
click at [512, 264] on button "Proyek" at bounding box center [520, 275] width 68 height 29
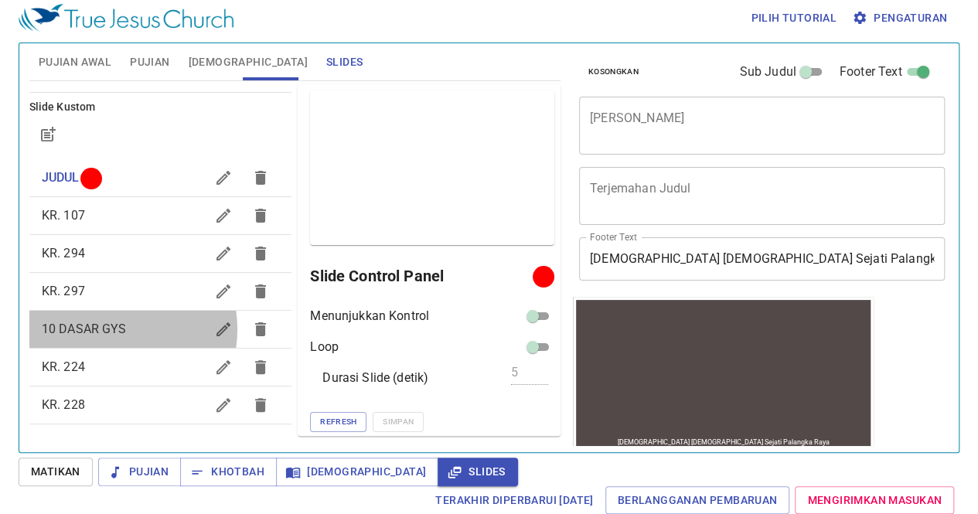
click at [108, 329] on span "10 DASAR GYS" at bounding box center [84, 329] width 85 height 15
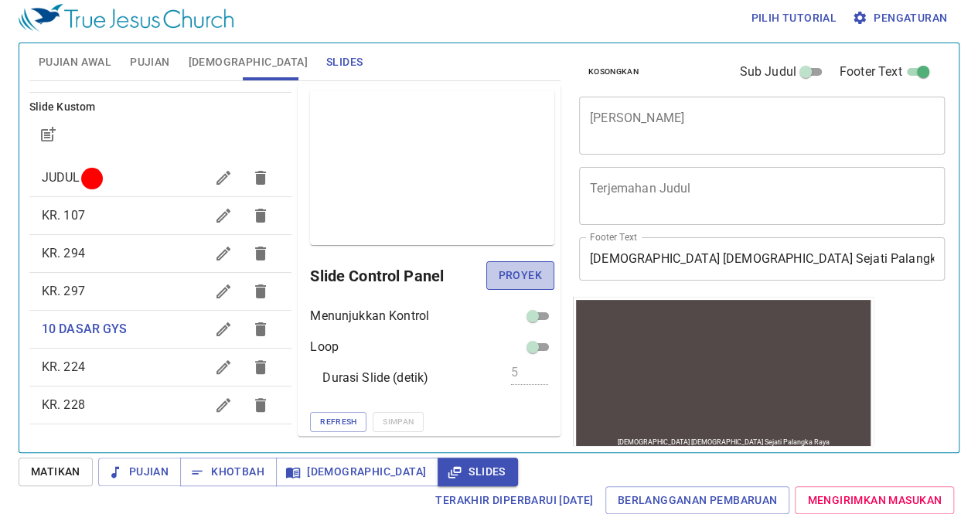
click at [528, 271] on span "Proyek" at bounding box center [520, 275] width 43 height 19
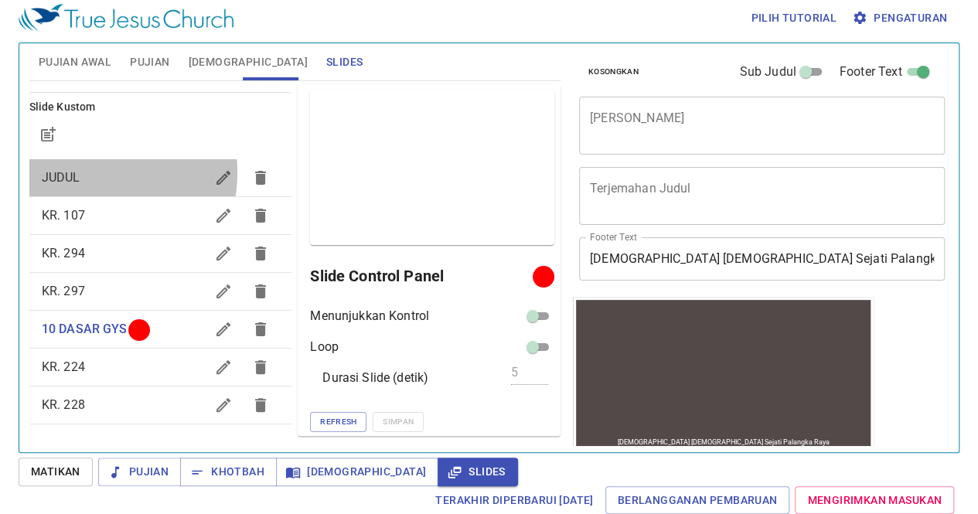
click at [86, 172] on span "JUDUL" at bounding box center [124, 178] width 164 height 19
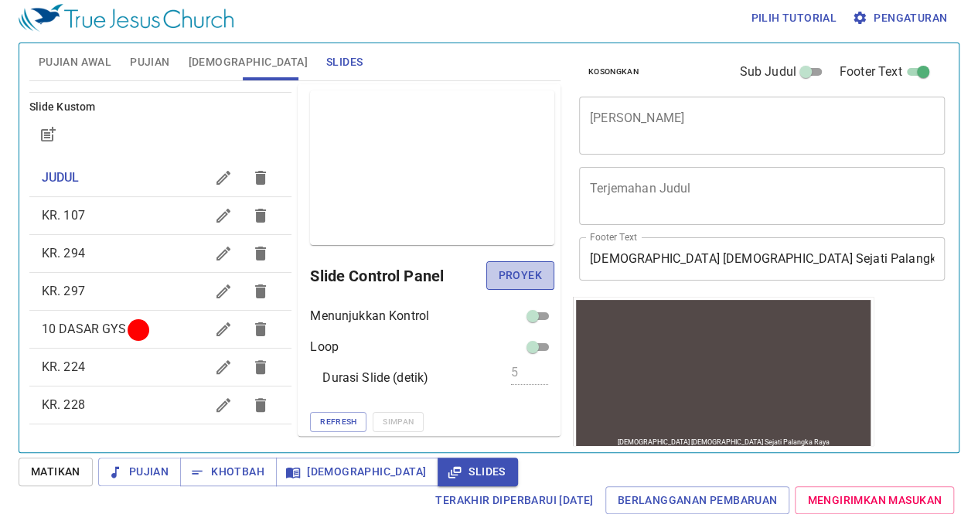
click at [527, 278] on span "Proyek" at bounding box center [520, 275] width 43 height 19
